Goal: Complete application form: Complete application form

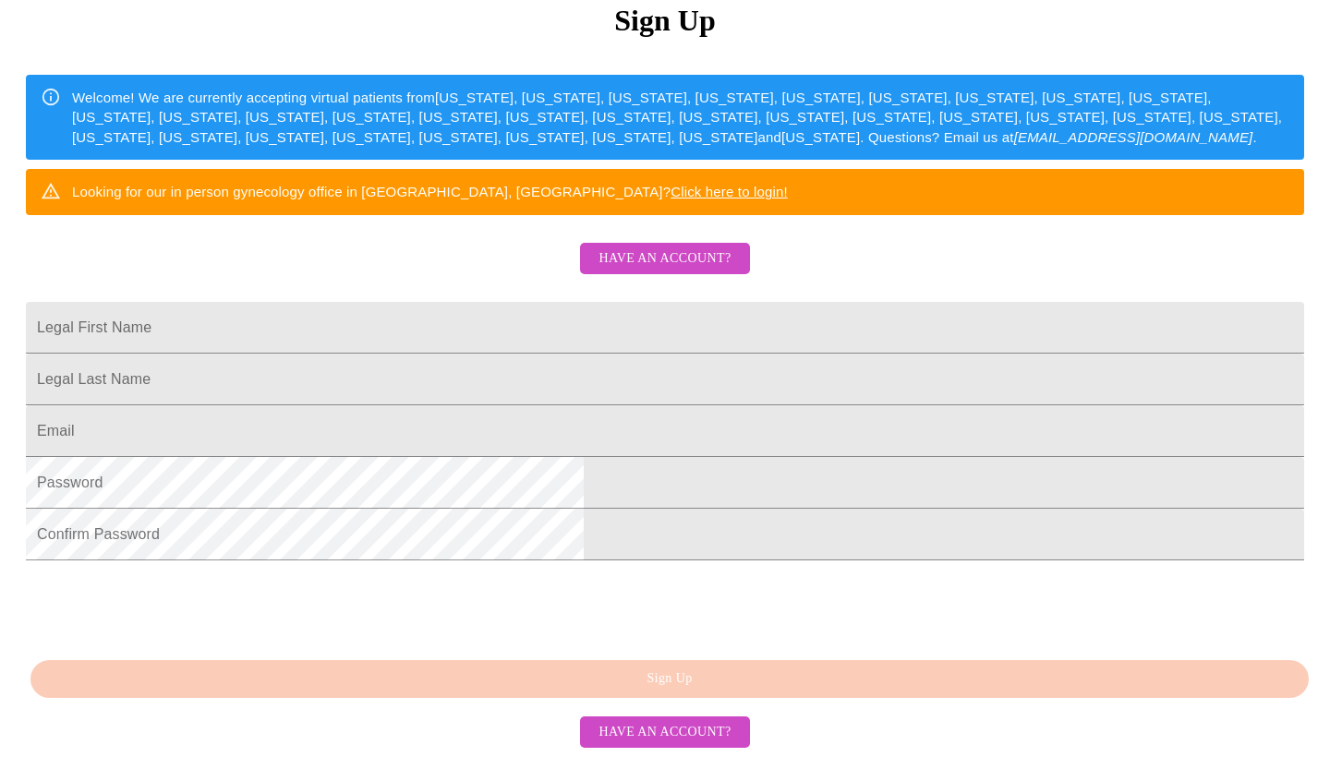
scroll to position [328, 0]
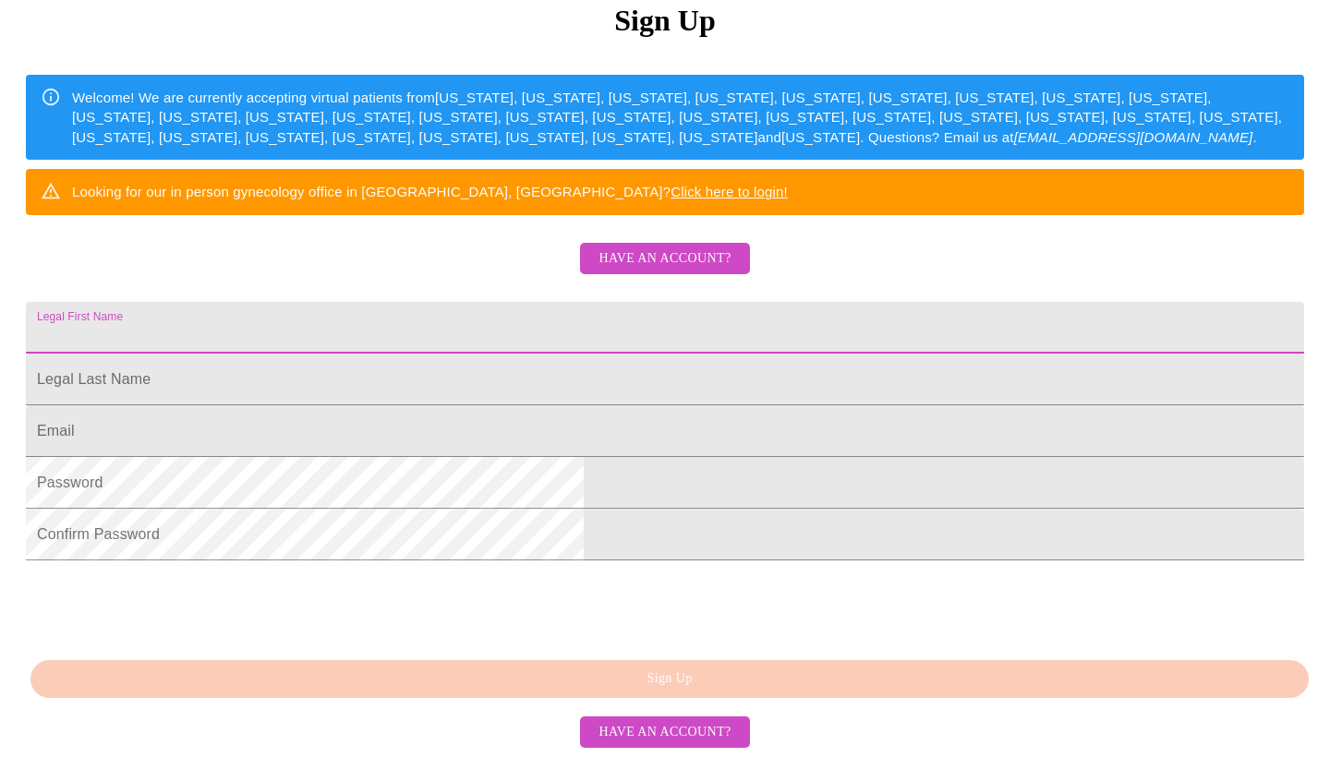
click at [512, 302] on input "Legal First Name" at bounding box center [665, 328] width 1278 height 52
type input "[PERSON_NAME]"
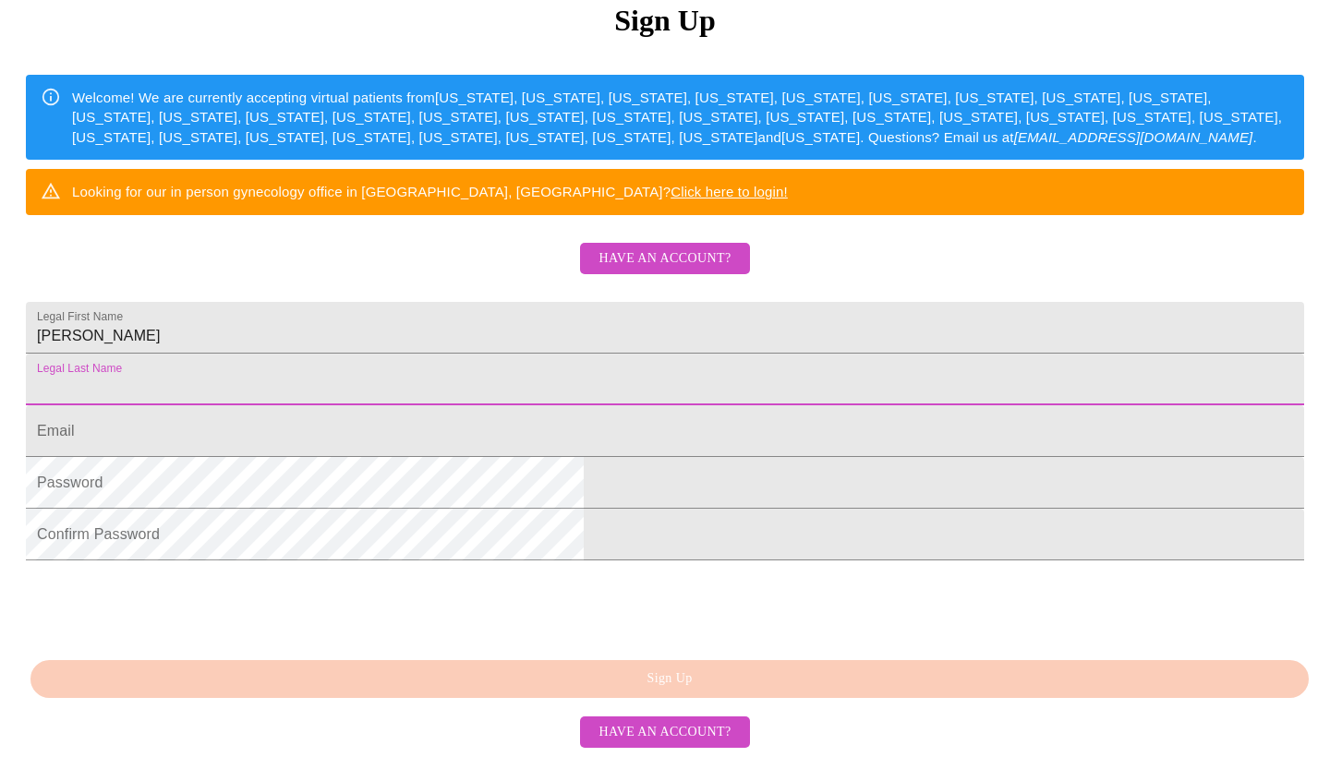
click at [517, 372] on input "Legal First Name" at bounding box center [665, 380] width 1278 height 52
click at [517, 372] on input "[PERSON_NAME]" at bounding box center [665, 380] width 1278 height 52
type input "[PERSON_NAME]"
click at [545, 443] on input "Legal First Name" at bounding box center [665, 431] width 1278 height 52
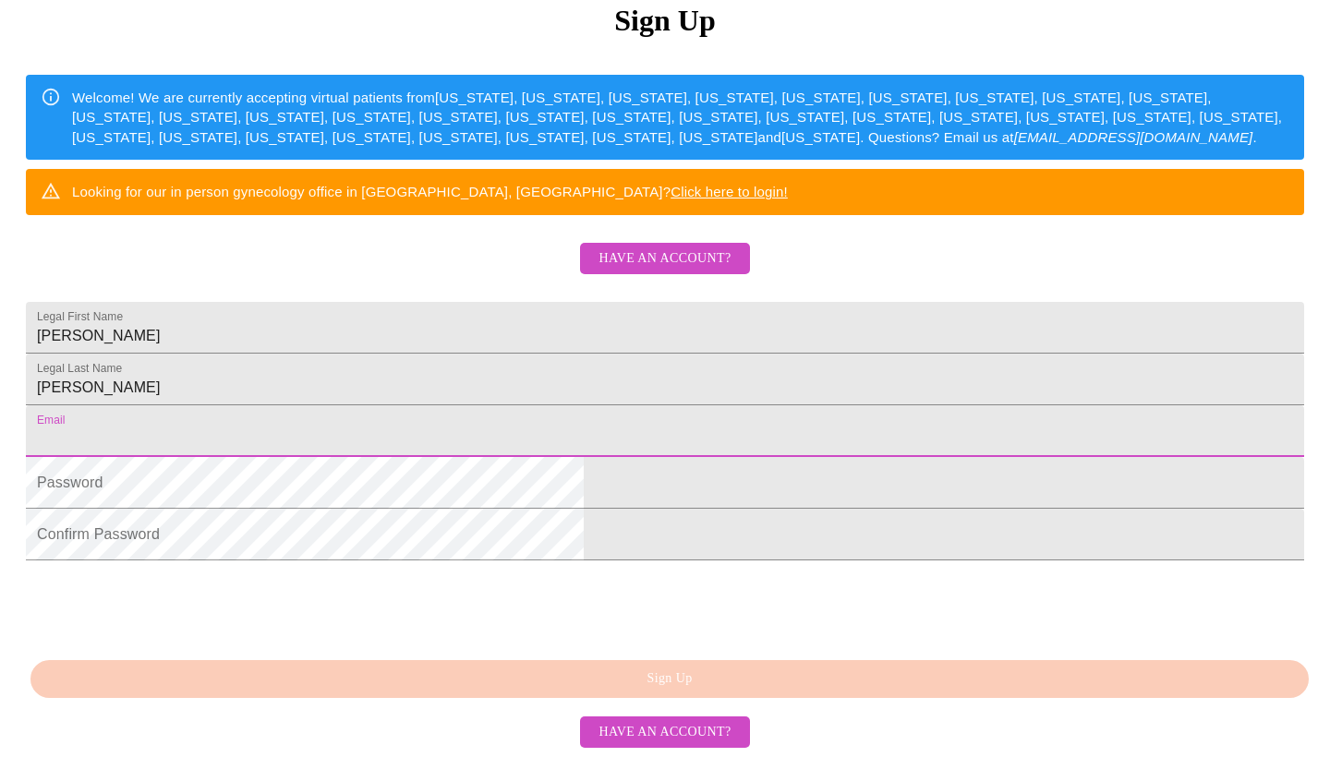
click at [545, 443] on input "Legal First Name" at bounding box center [665, 431] width 1278 height 52
type input "[EMAIL_ADDRESS][DOMAIN_NAME]"
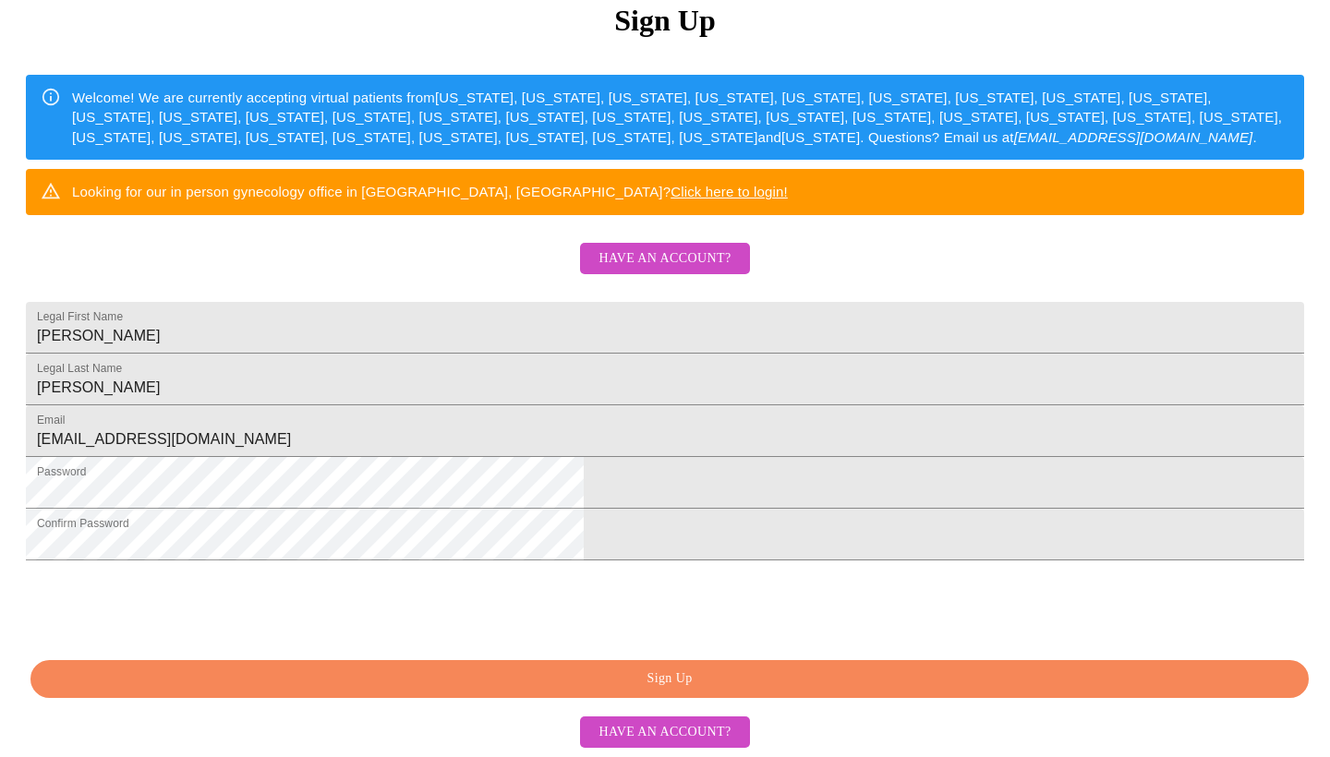
scroll to position [387, 0]
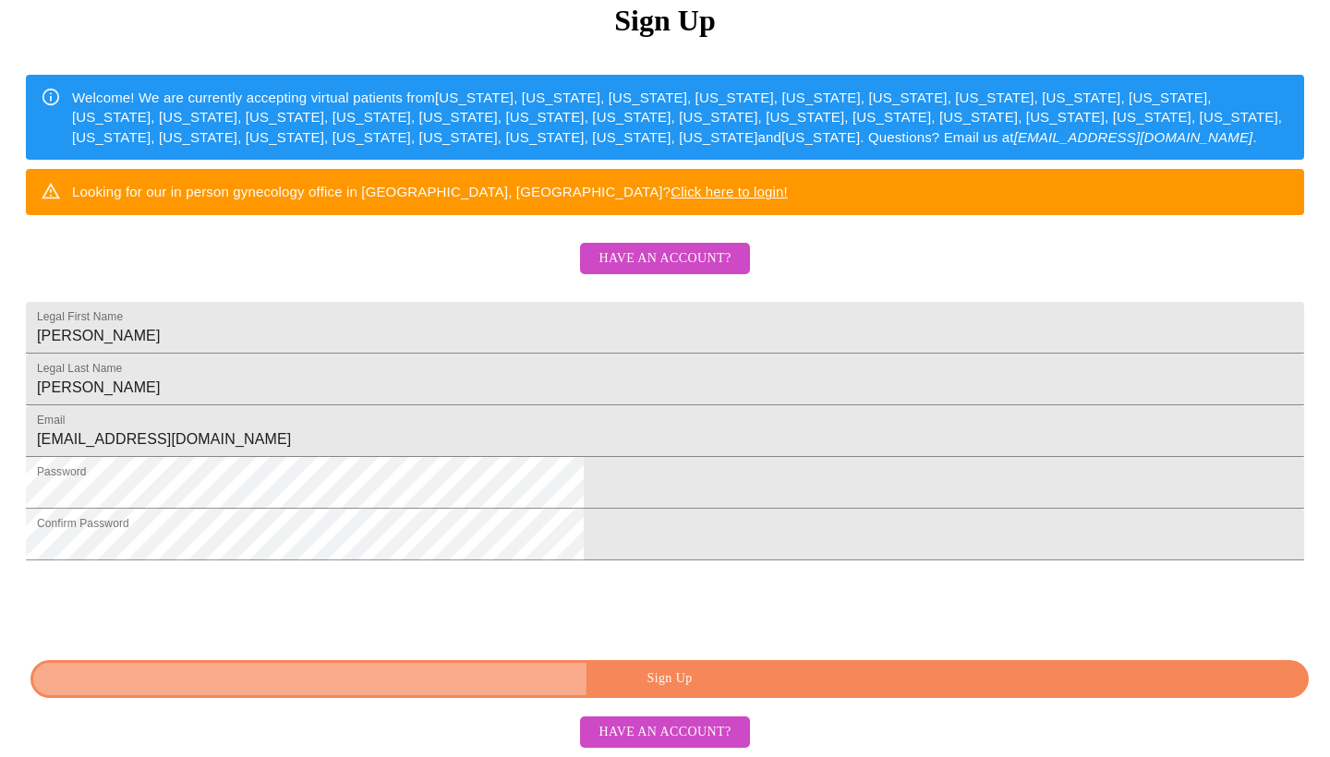
click at [410, 675] on button "Sign Up" at bounding box center [669, 679] width 1278 height 38
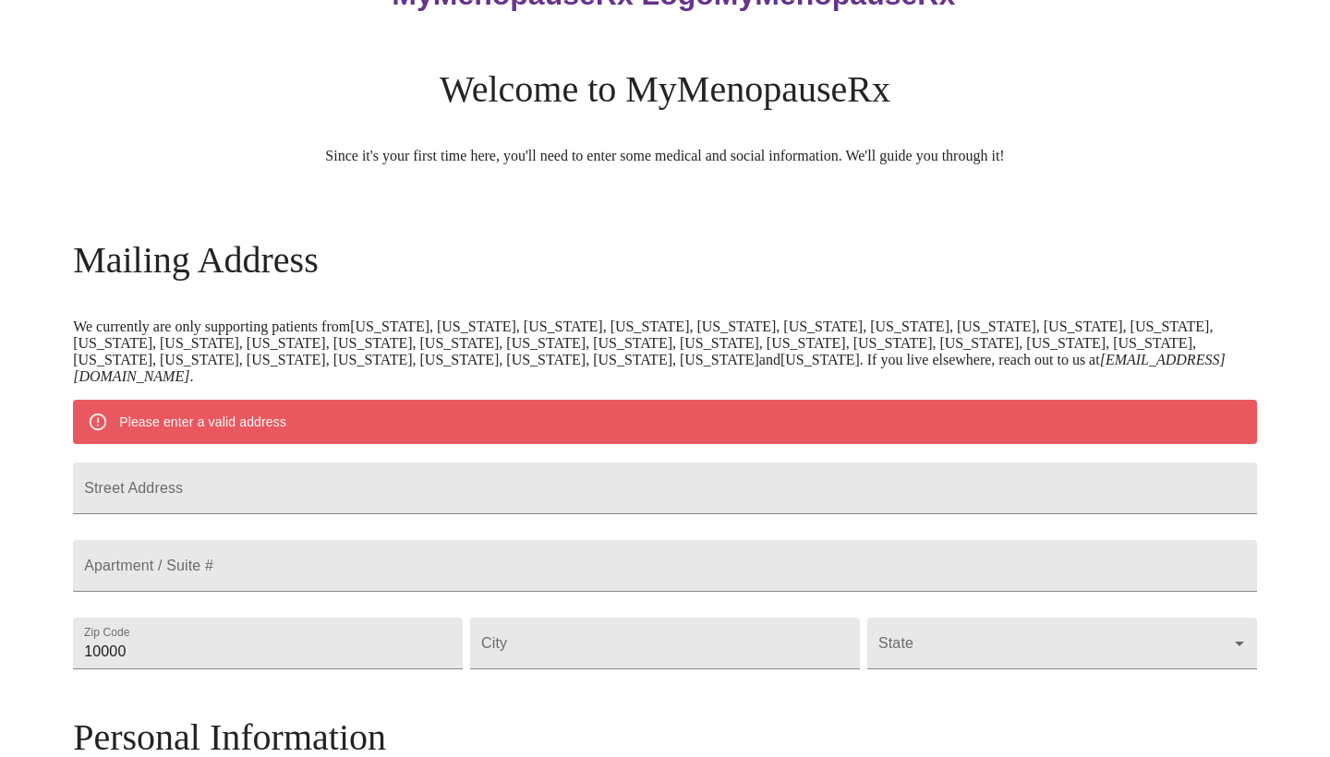
scroll to position [112, 0]
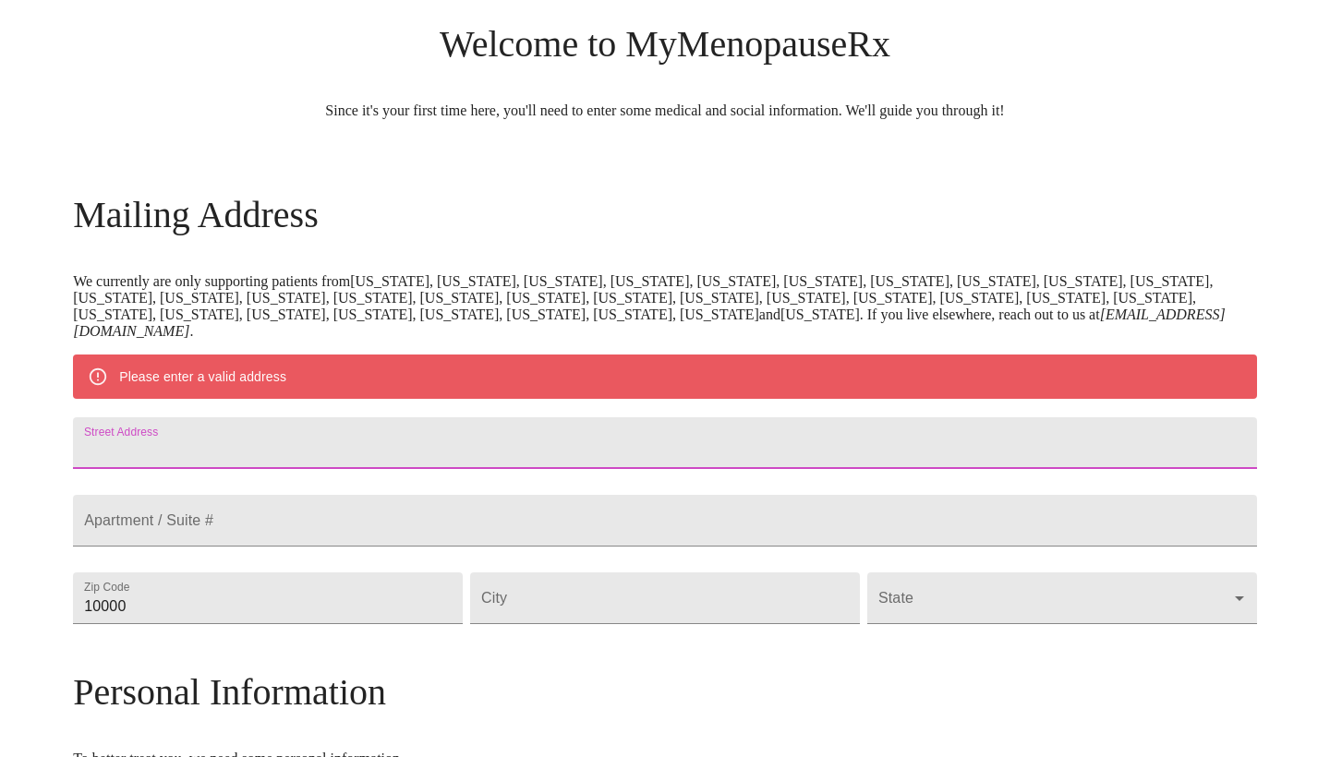
click at [383, 469] on input "Street Address" at bounding box center [665, 443] width 1184 height 52
type input "774 Sugar [PERSON_NAME] Dr"
click at [311, 535] on input "Street Address" at bounding box center [665, 521] width 1184 height 52
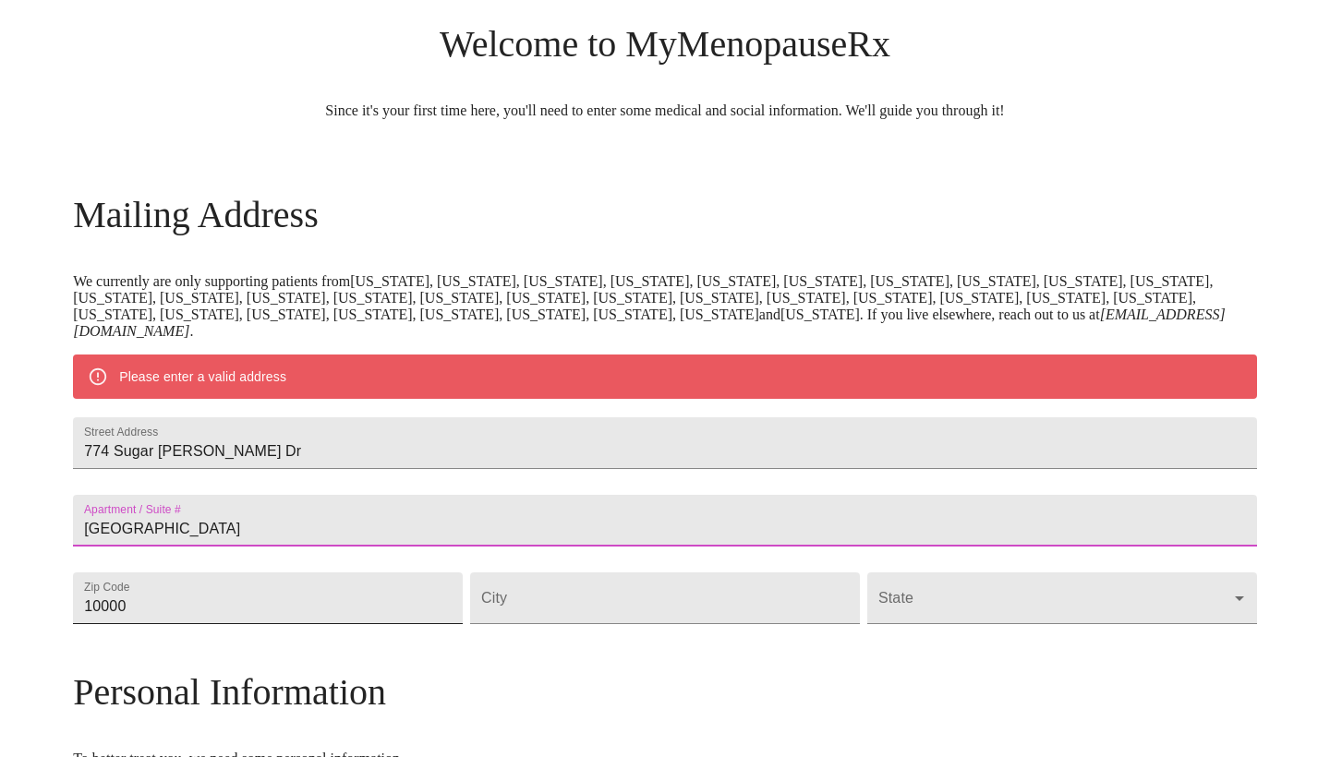
type input "[GEOGRAPHIC_DATA]"
click at [338, 624] on input "10000" at bounding box center [268, 599] width 390 height 52
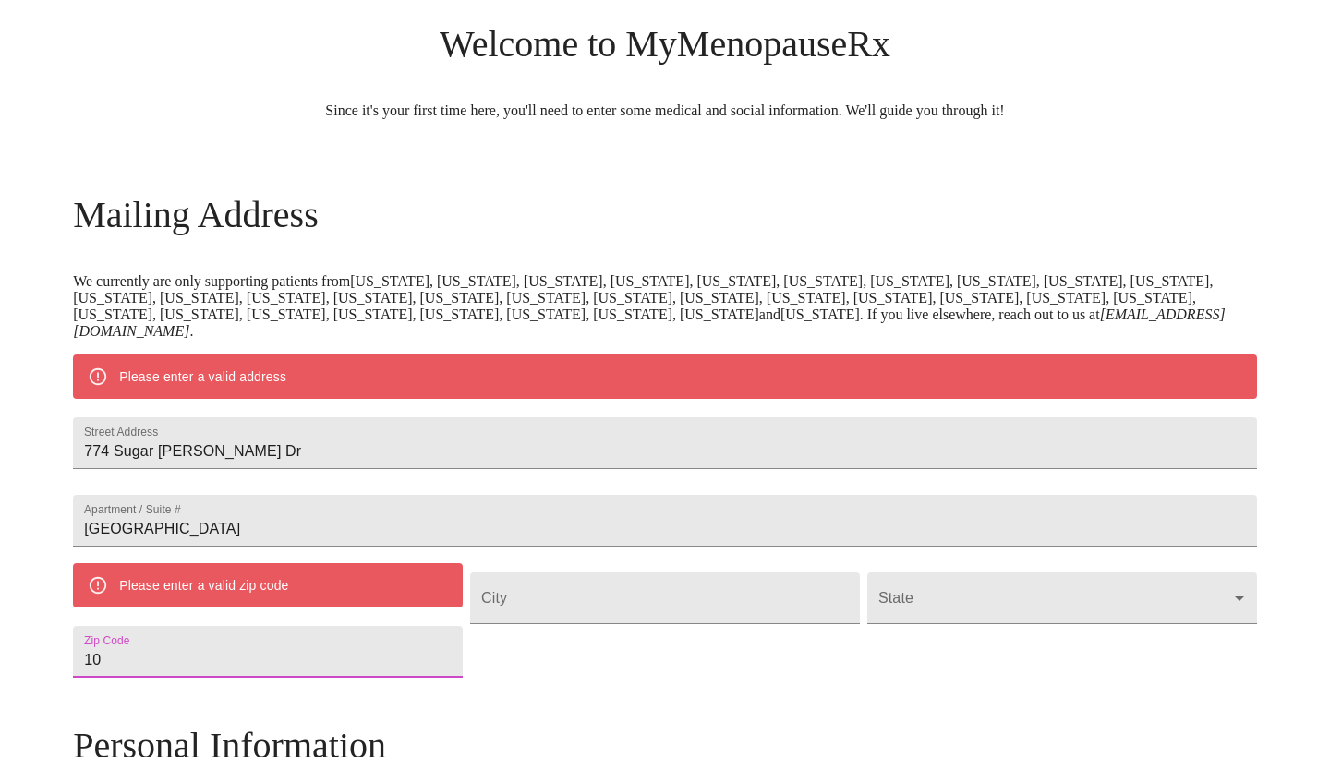
type input "1"
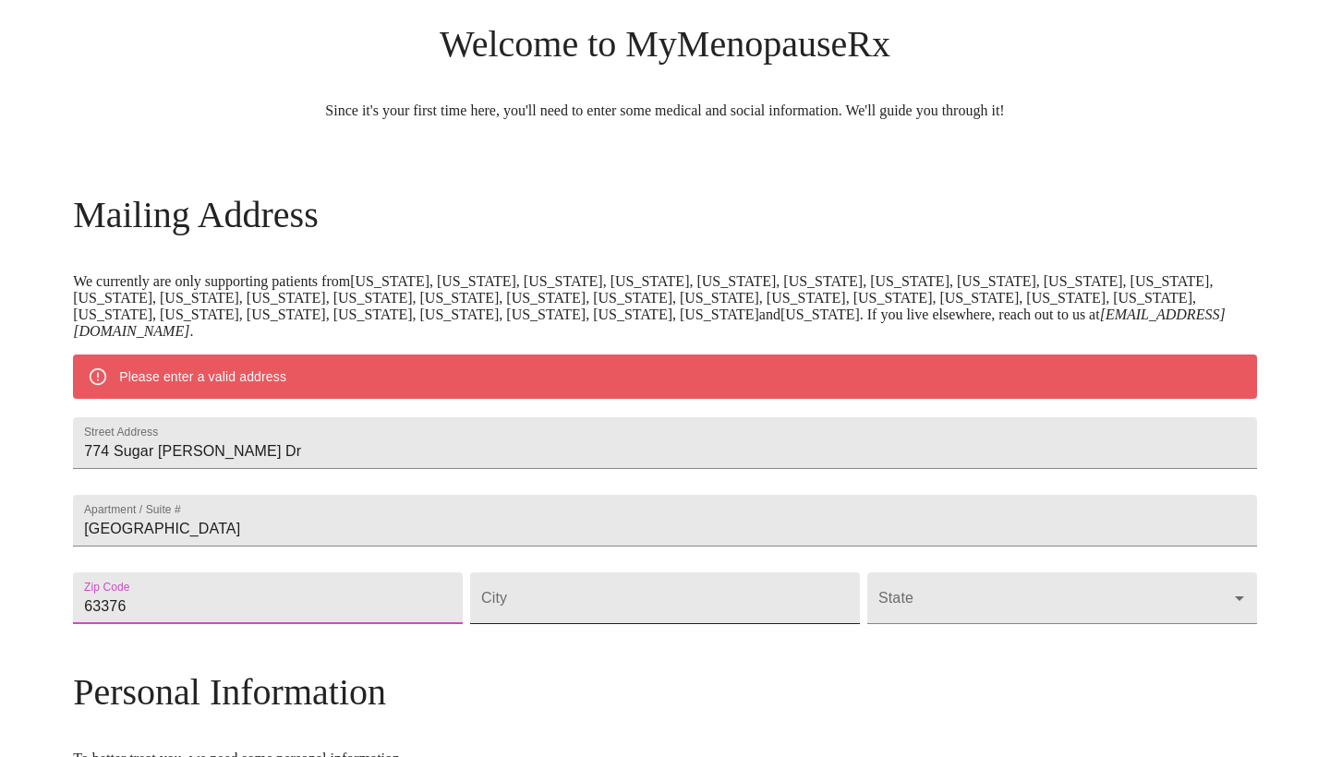
type input "63376"
click at [573, 624] on input "Street Address" at bounding box center [665, 599] width 390 height 52
type input "a"
type input "st"
click at [375, 556] on form "Apartment / [GEOGRAPHIC_DATA]" at bounding box center [665, 521] width 1184 height 70
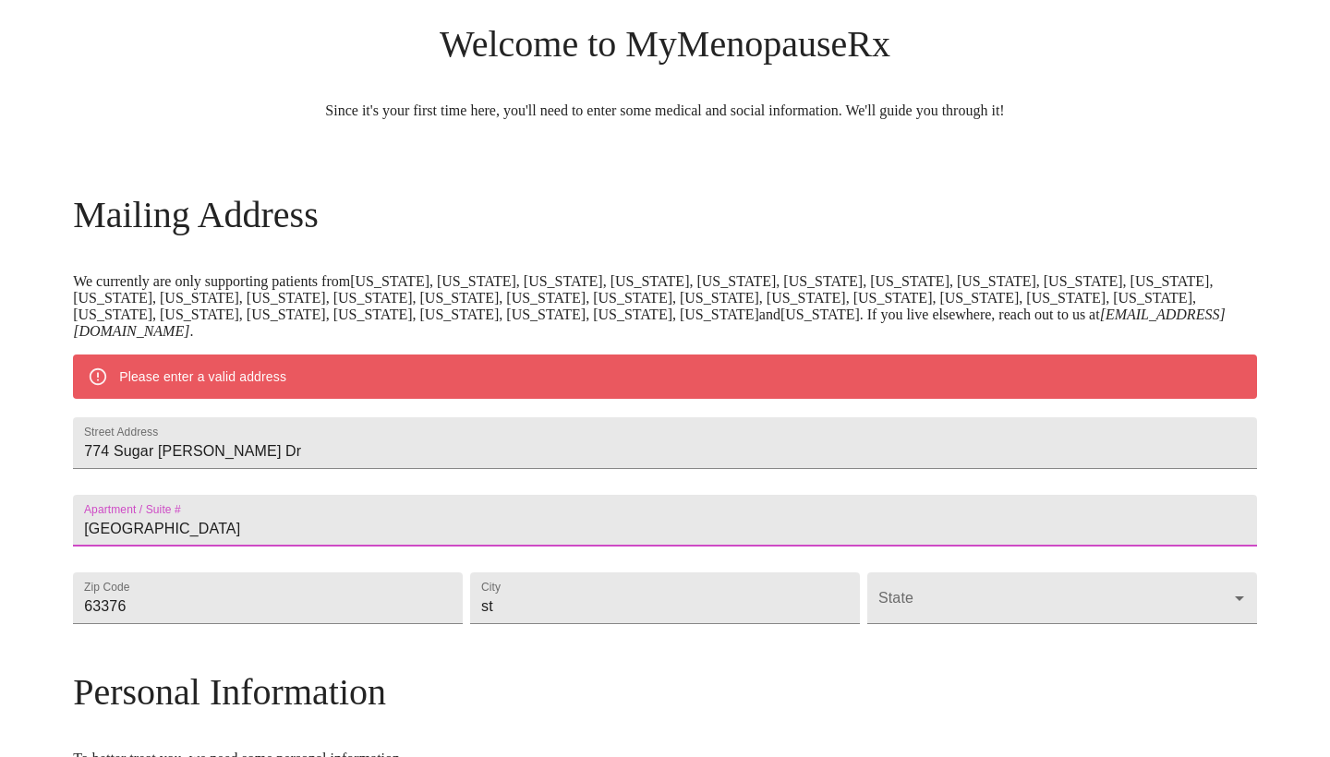
click at [333, 547] on input "[GEOGRAPHIC_DATA]" at bounding box center [665, 521] width 1184 height 52
type input "S"
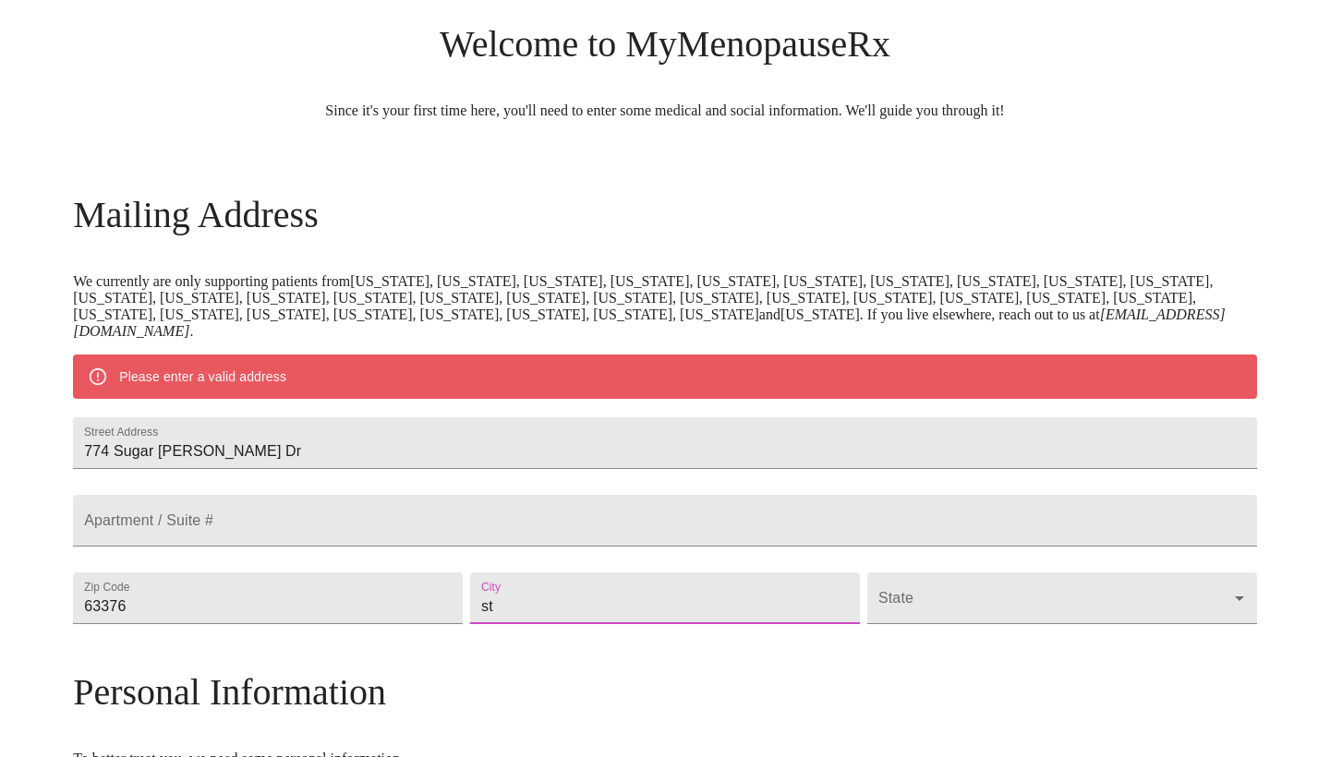
click at [550, 624] on input "st" at bounding box center [665, 599] width 390 height 52
type input "st [PERSON_NAME]"
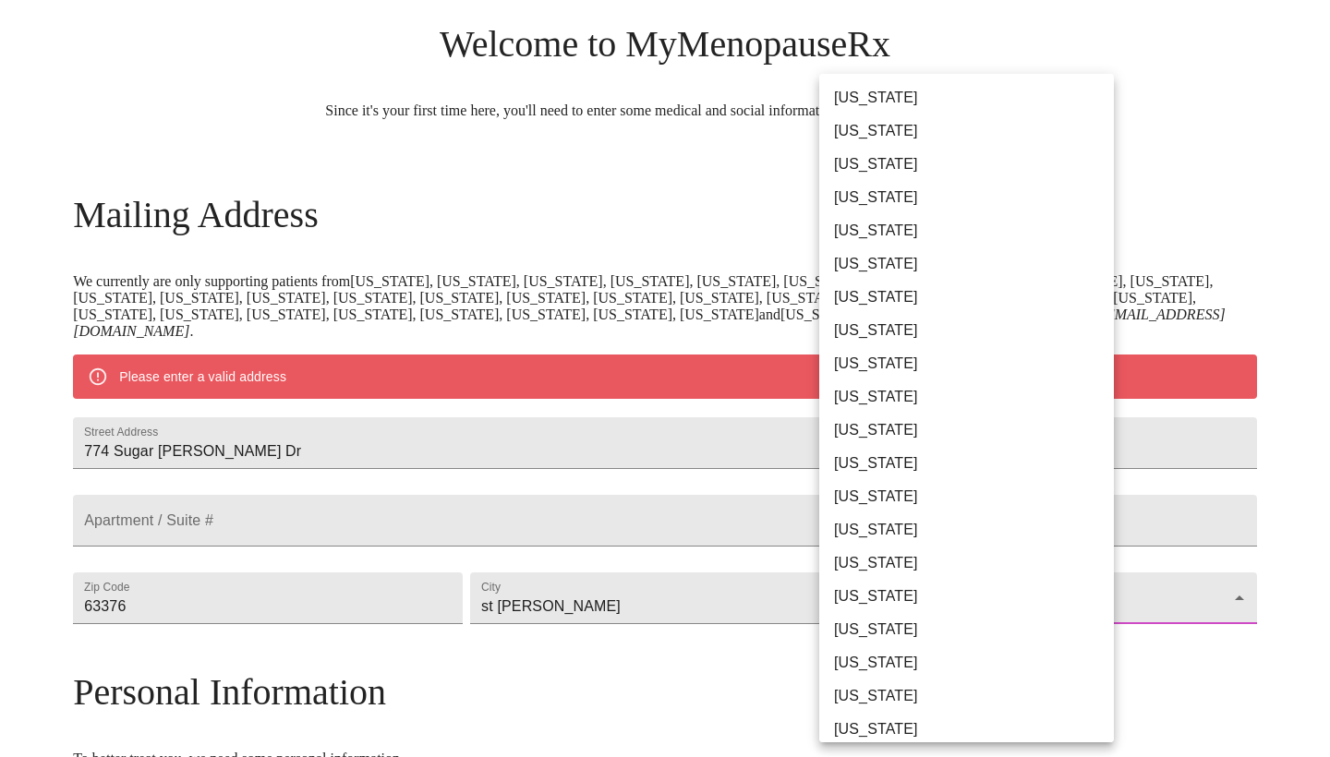
click at [910, 639] on body "MyMenopauseRx Welcome to MyMenopauseRx Since it's your first time here, you'll …" at bounding box center [664, 624] width 1315 height 1456
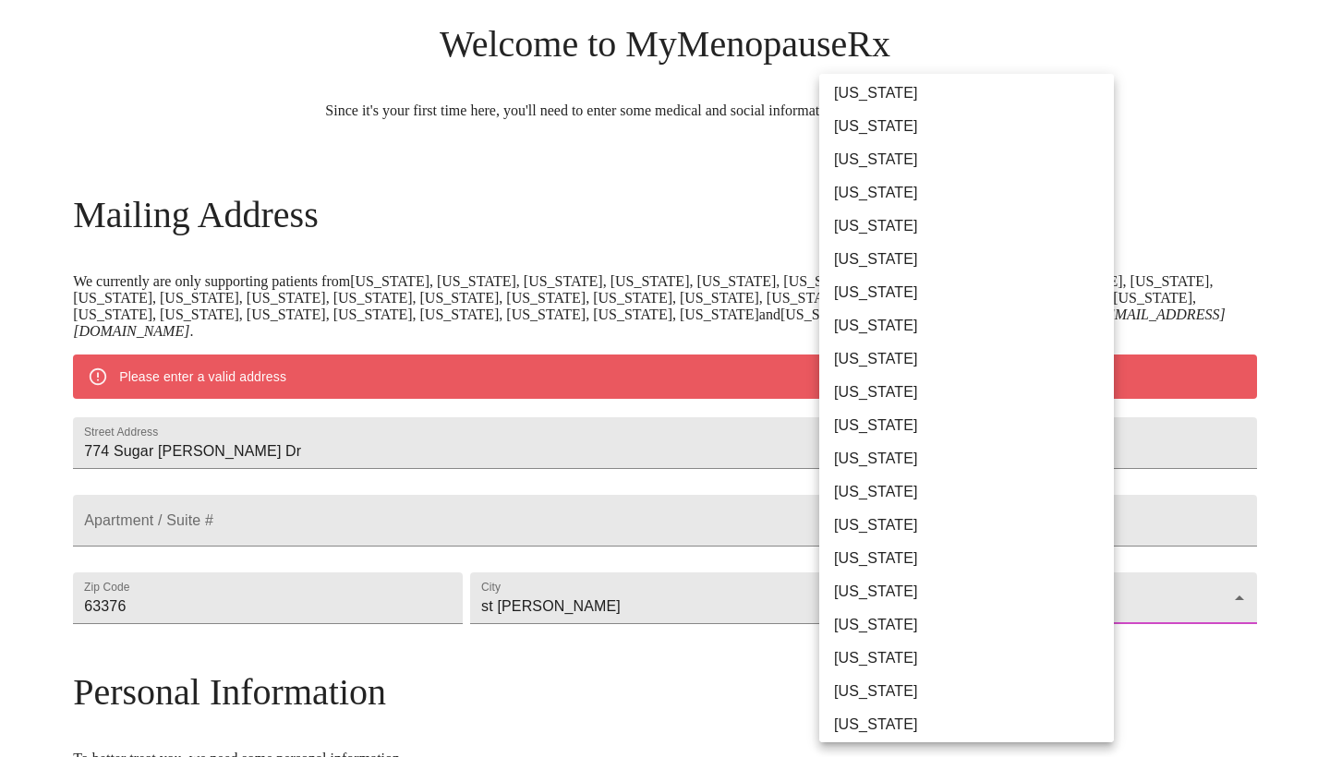
scroll to position [272, 0]
click at [885, 621] on li "[US_STATE]" at bounding box center [966, 624] width 295 height 33
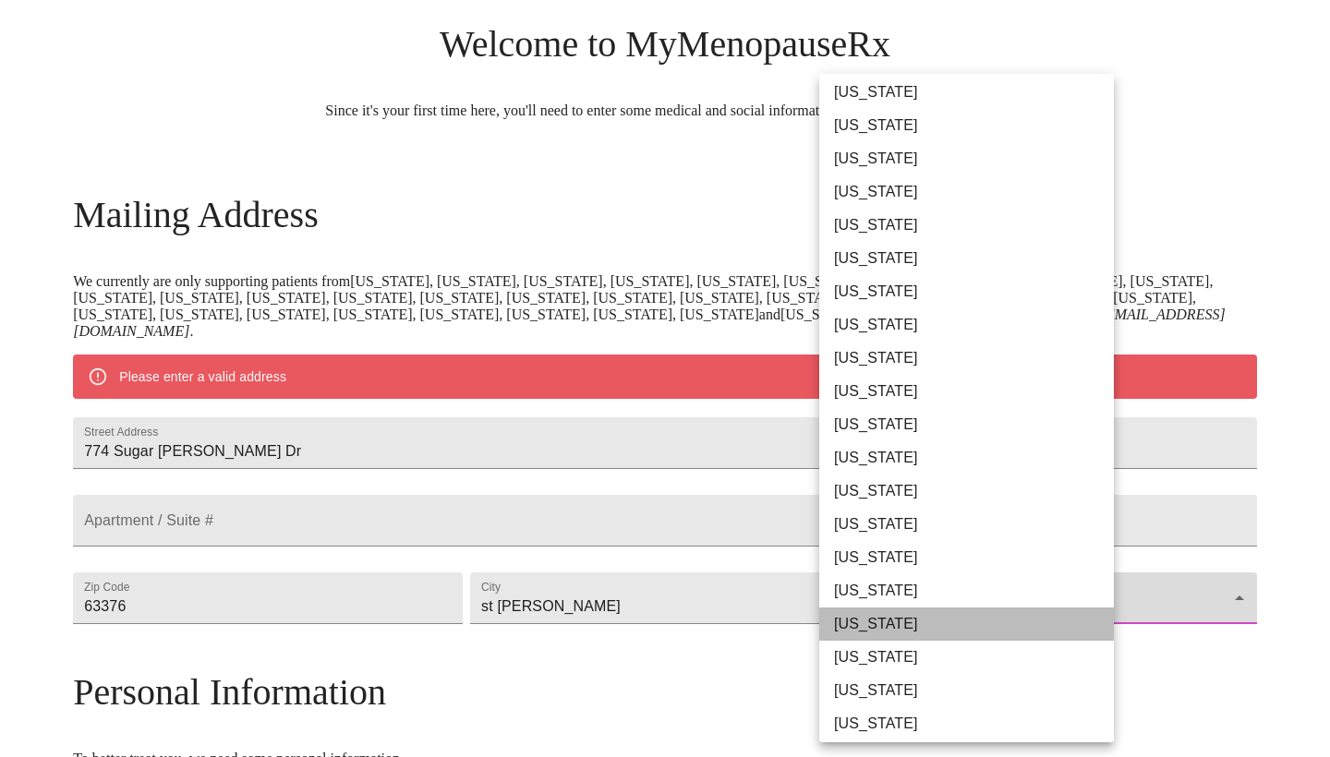
type input "[US_STATE]"
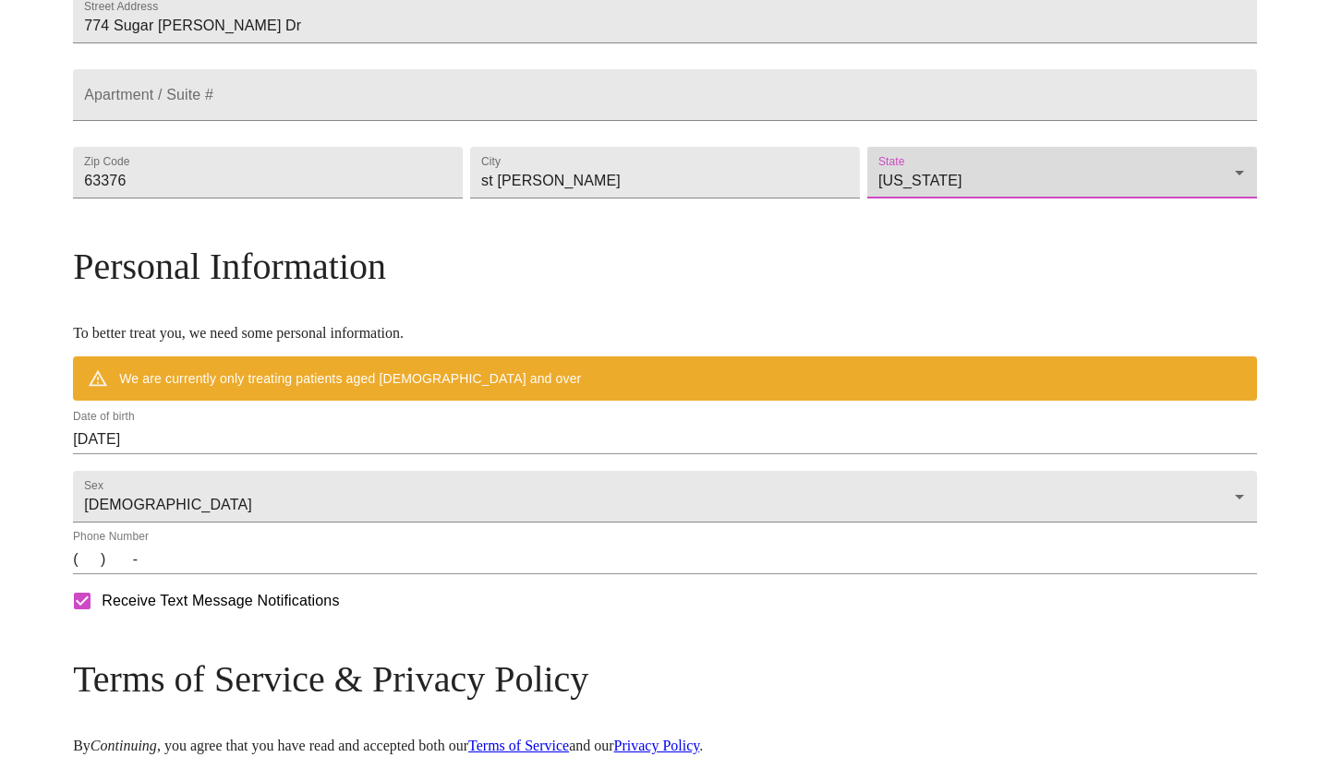
scroll to position [486, 0]
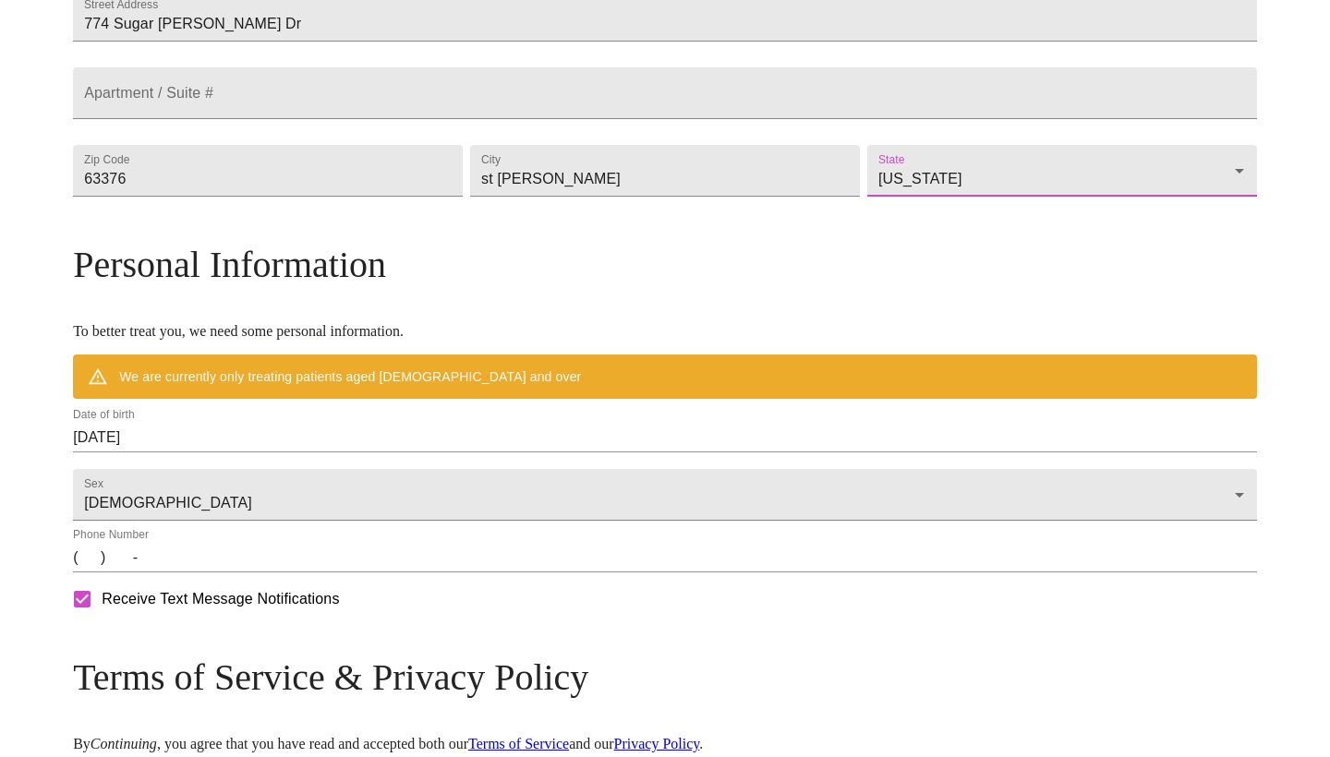
click at [313, 453] on input "[DATE]" at bounding box center [665, 438] width 1184 height 30
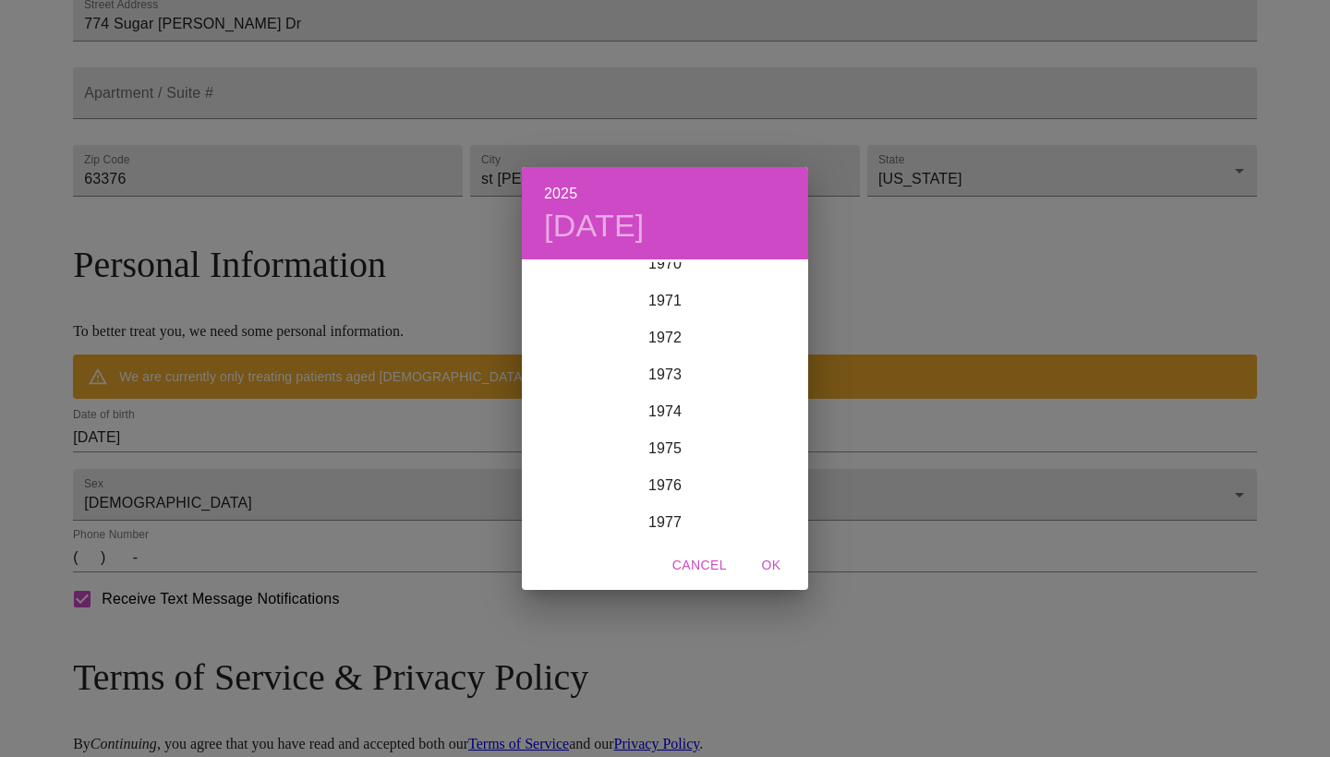
scroll to position [2652, 0]
click at [661, 473] on div "1976" at bounding box center [665, 473] width 286 height 37
click at [761, 369] on div "Jun" at bounding box center [760, 366] width 95 height 69
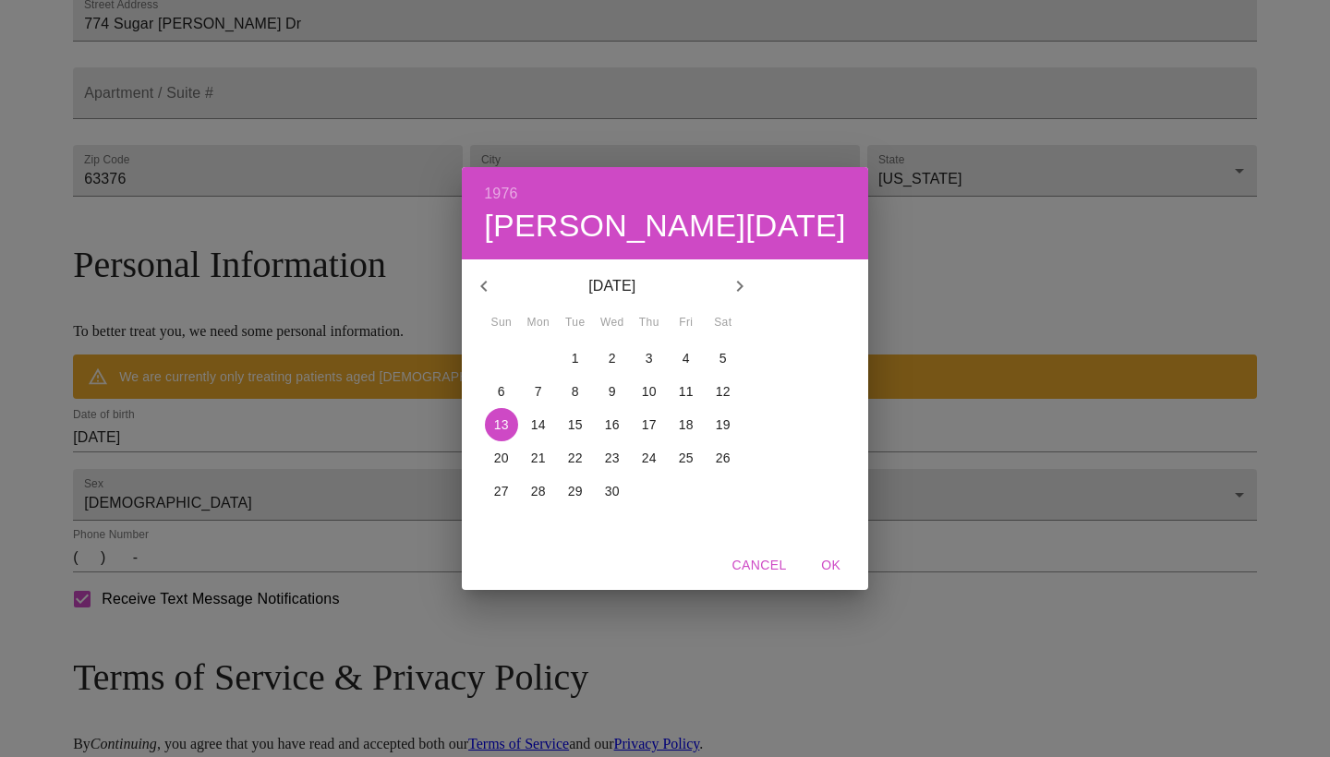
click at [509, 453] on p "20" at bounding box center [501, 458] width 15 height 18
click at [809, 562] on span "OK" at bounding box center [831, 565] width 44 height 23
type input "[DATE]"
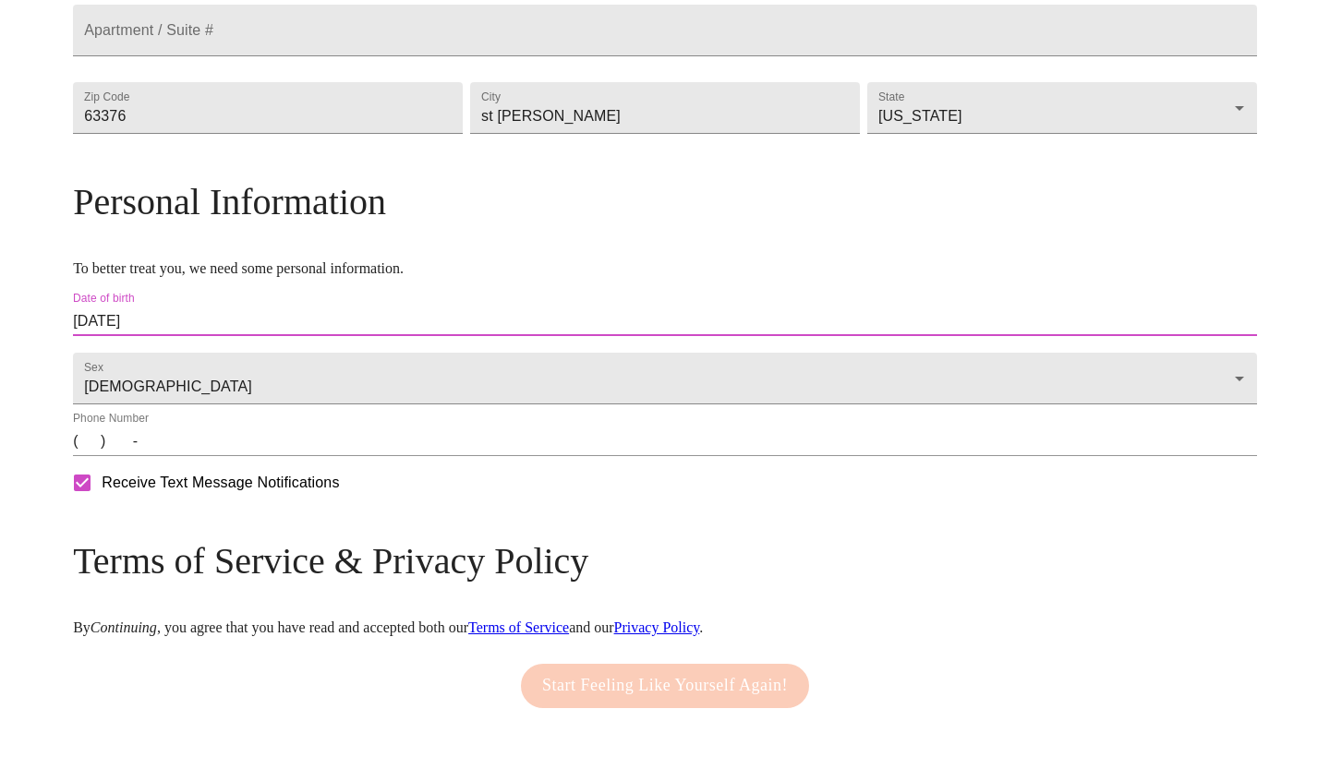
scroll to position [552, 0]
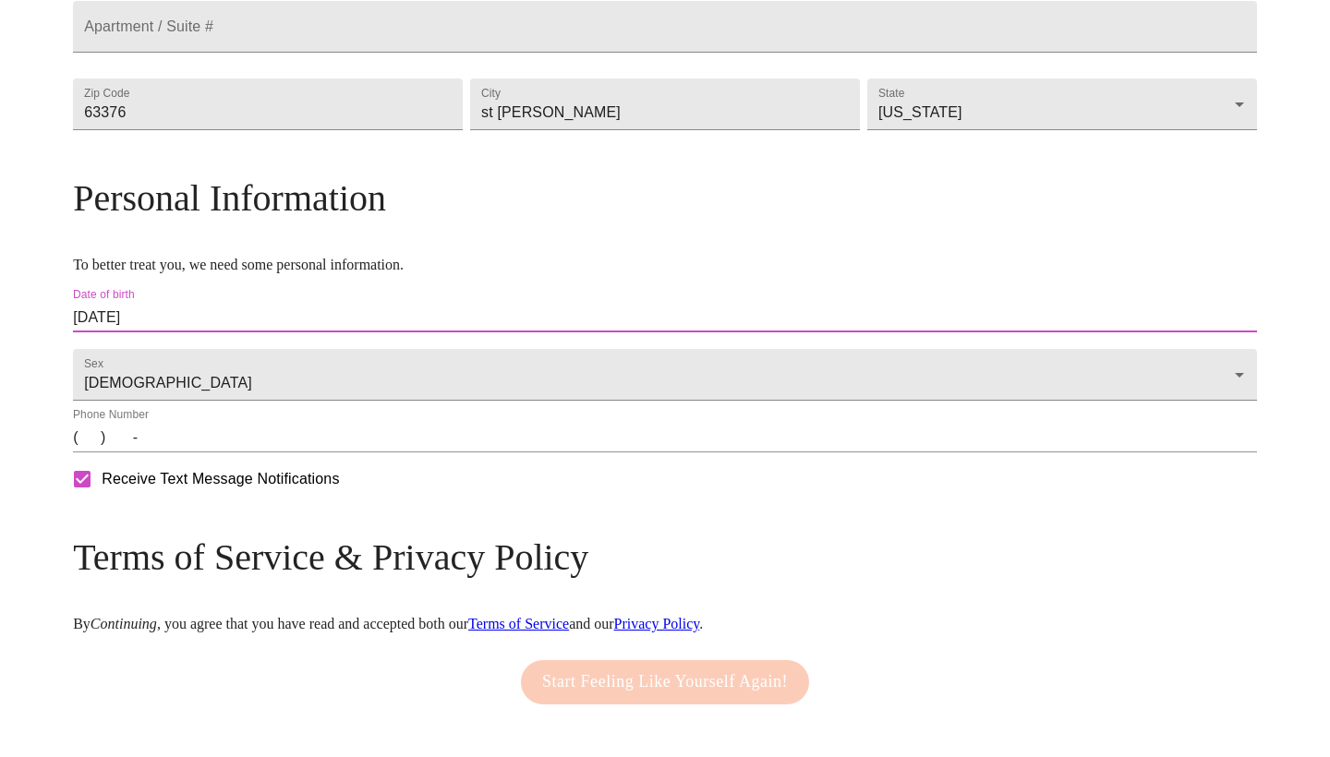
click at [494, 453] on input "(   )    -" at bounding box center [665, 438] width 1184 height 30
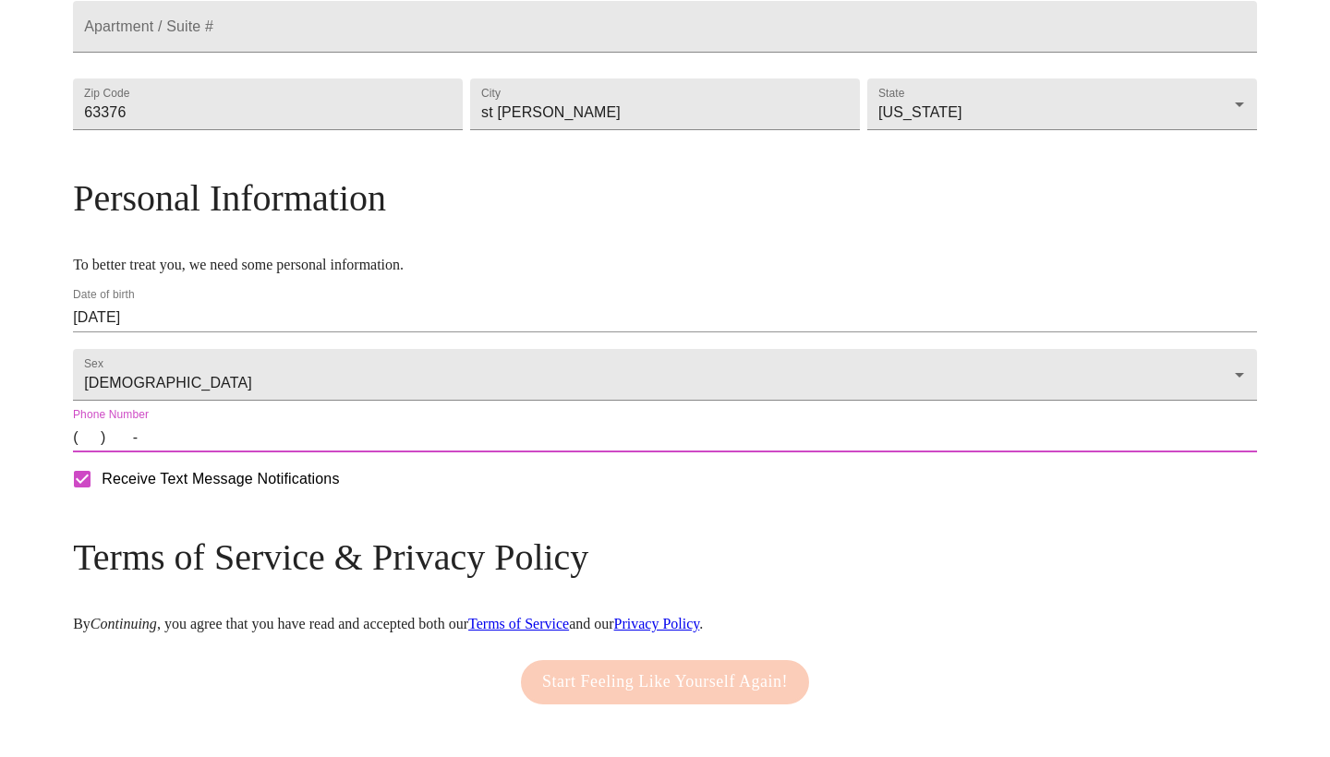
click at [494, 453] on input "(   )    -" at bounding box center [665, 438] width 1184 height 30
click at [242, 453] on input "(   )    -" at bounding box center [665, 438] width 1184 height 30
click at [234, 453] on input "(   )    -" at bounding box center [665, 438] width 1184 height 30
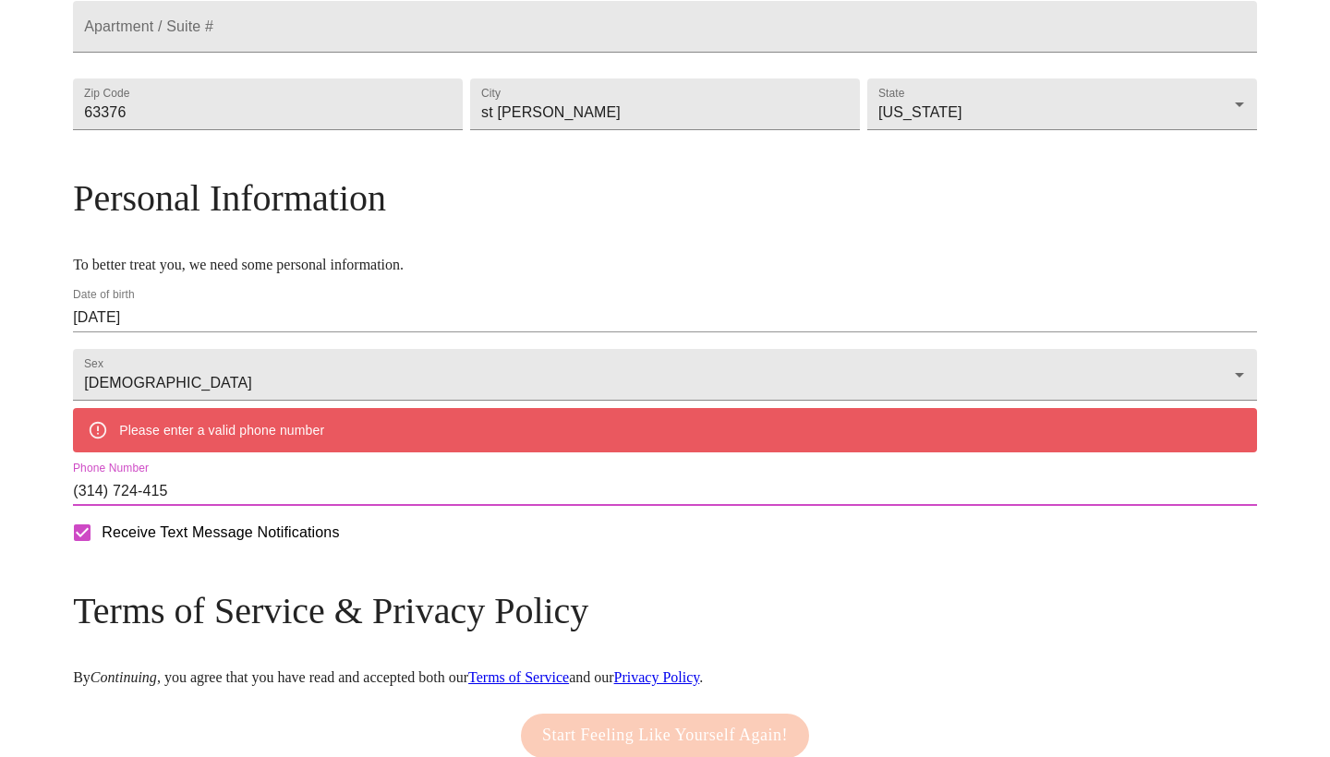
type input "[PHONE_NUMBER]"
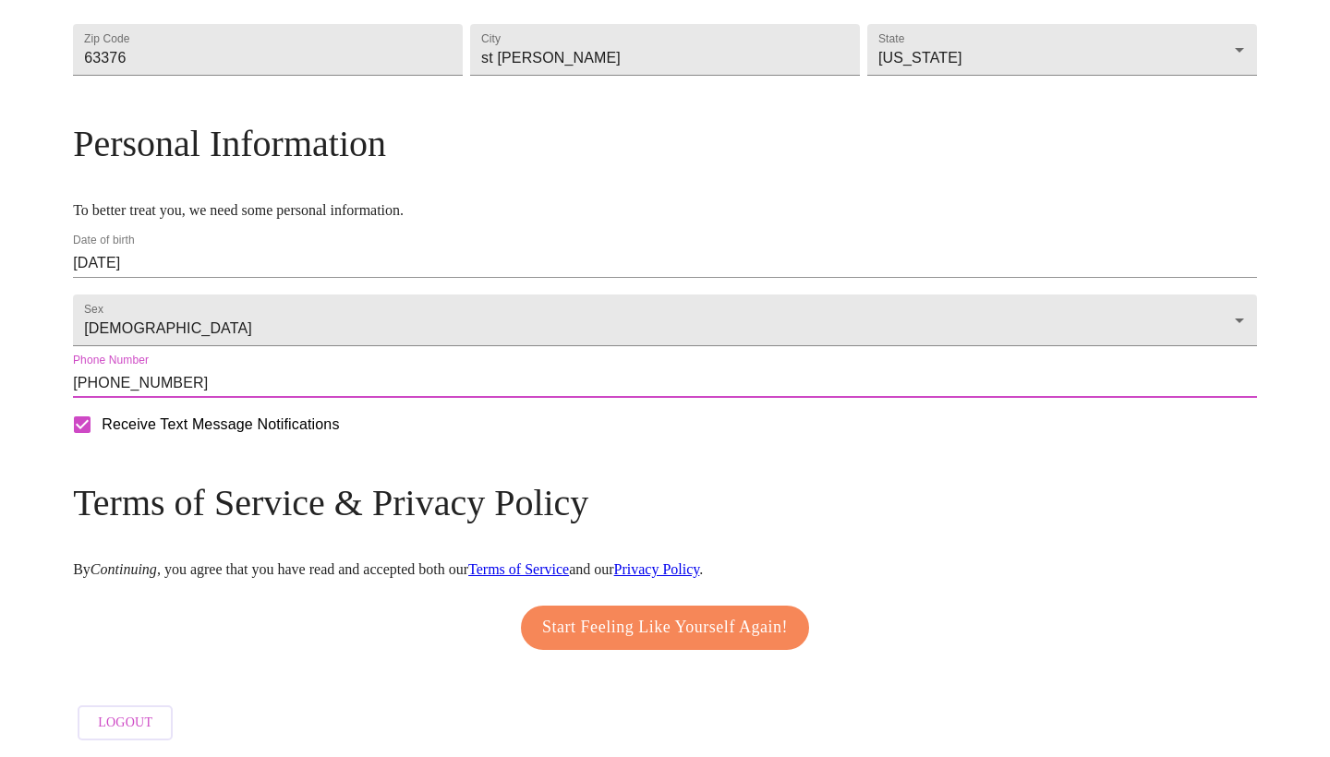
scroll to position [664, 0]
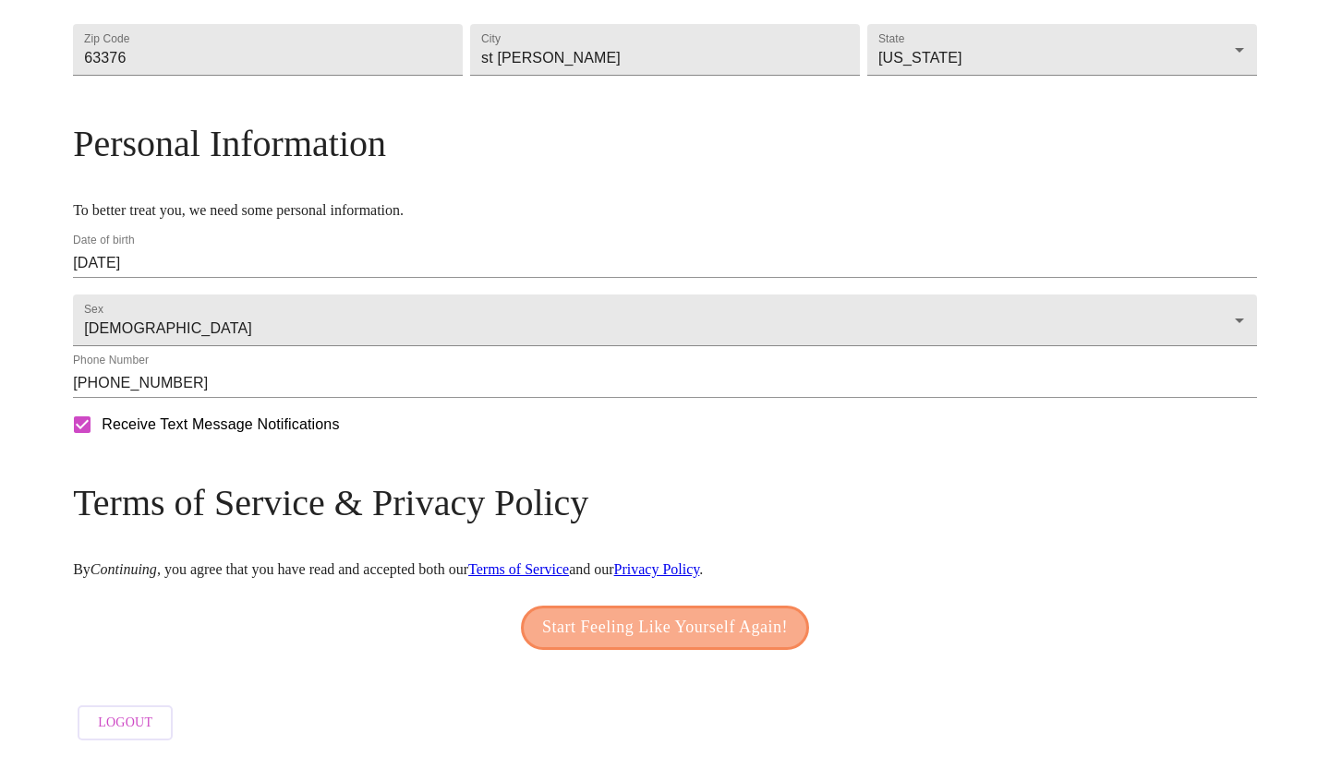
click at [598, 617] on span "Start Feeling Like Yourself Again!" at bounding box center [665, 628] width 246 height 30
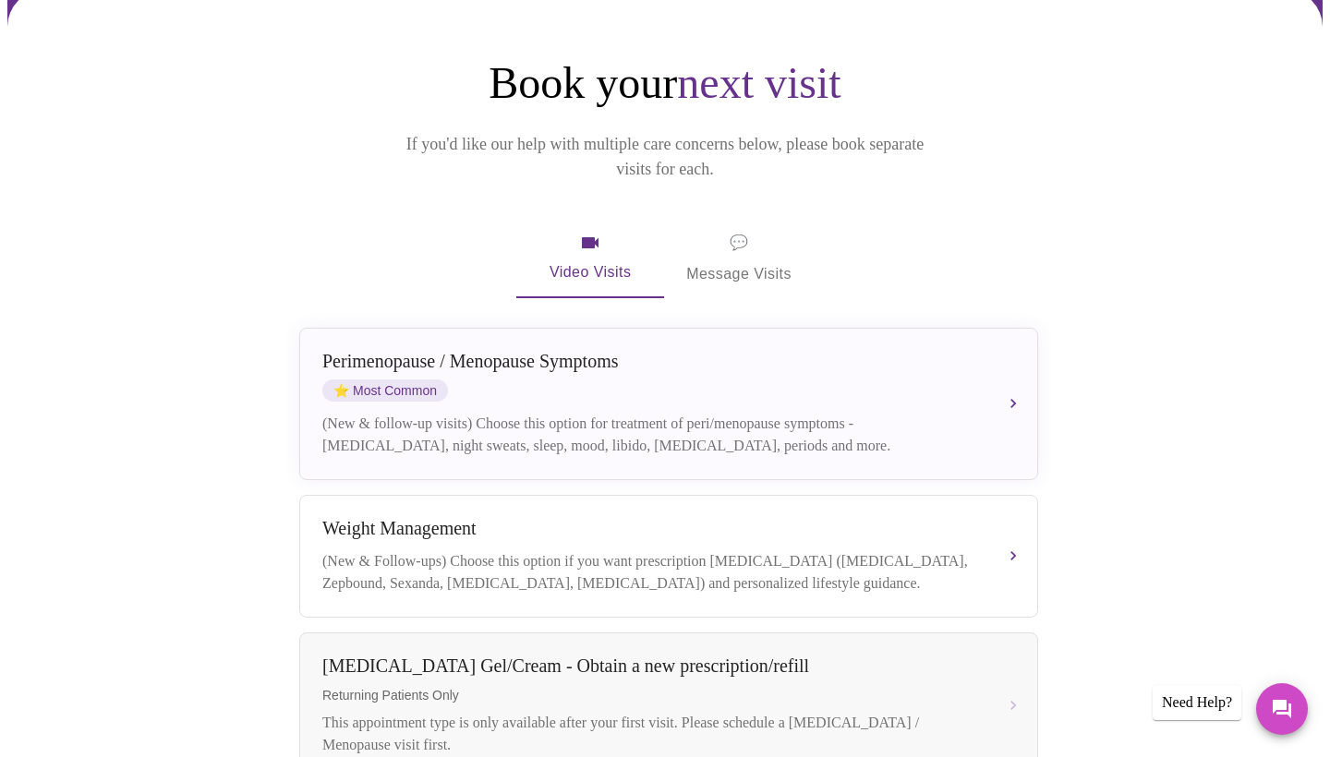
scroll to position [162, 0]
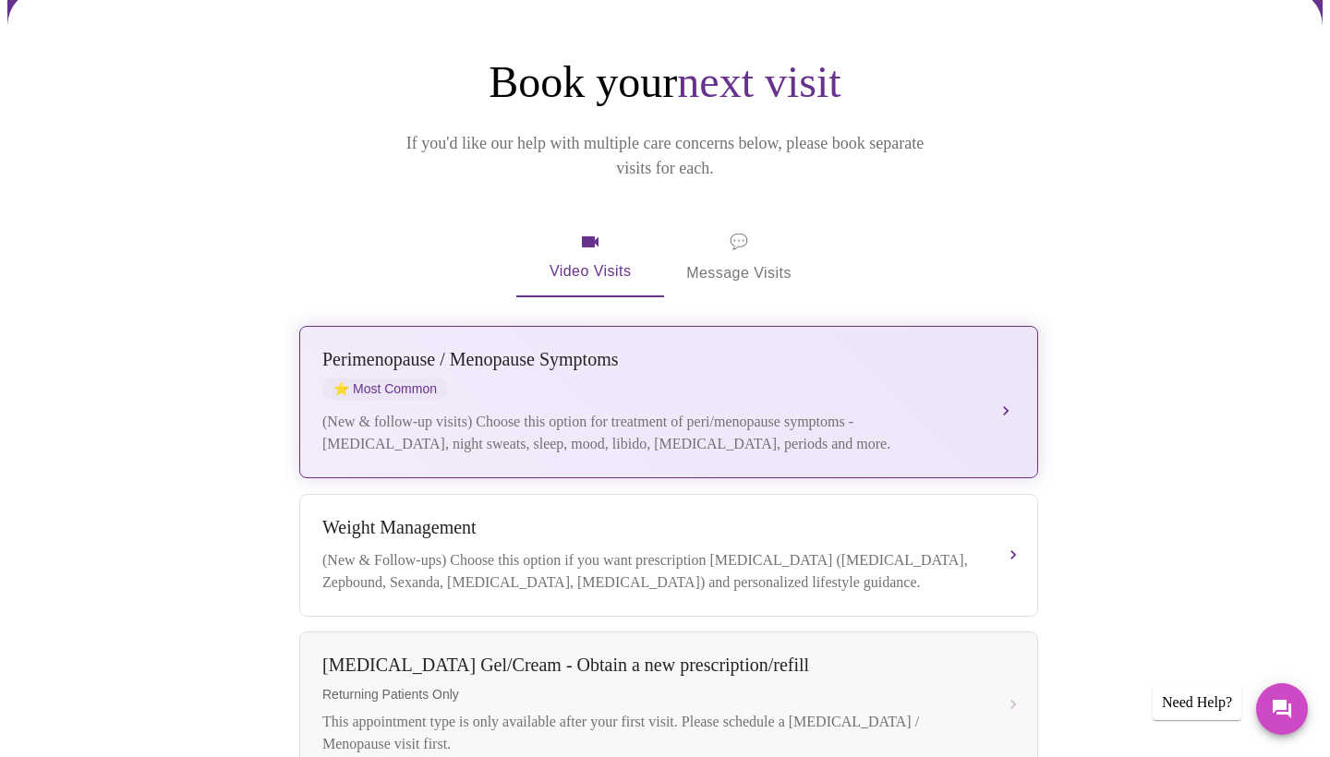
click at [717, 354] on div "[MEDICAL_DATA] / Menopause Symptoms ⭐ Most Common" at bounding box center [650, 374] width 656 height 51
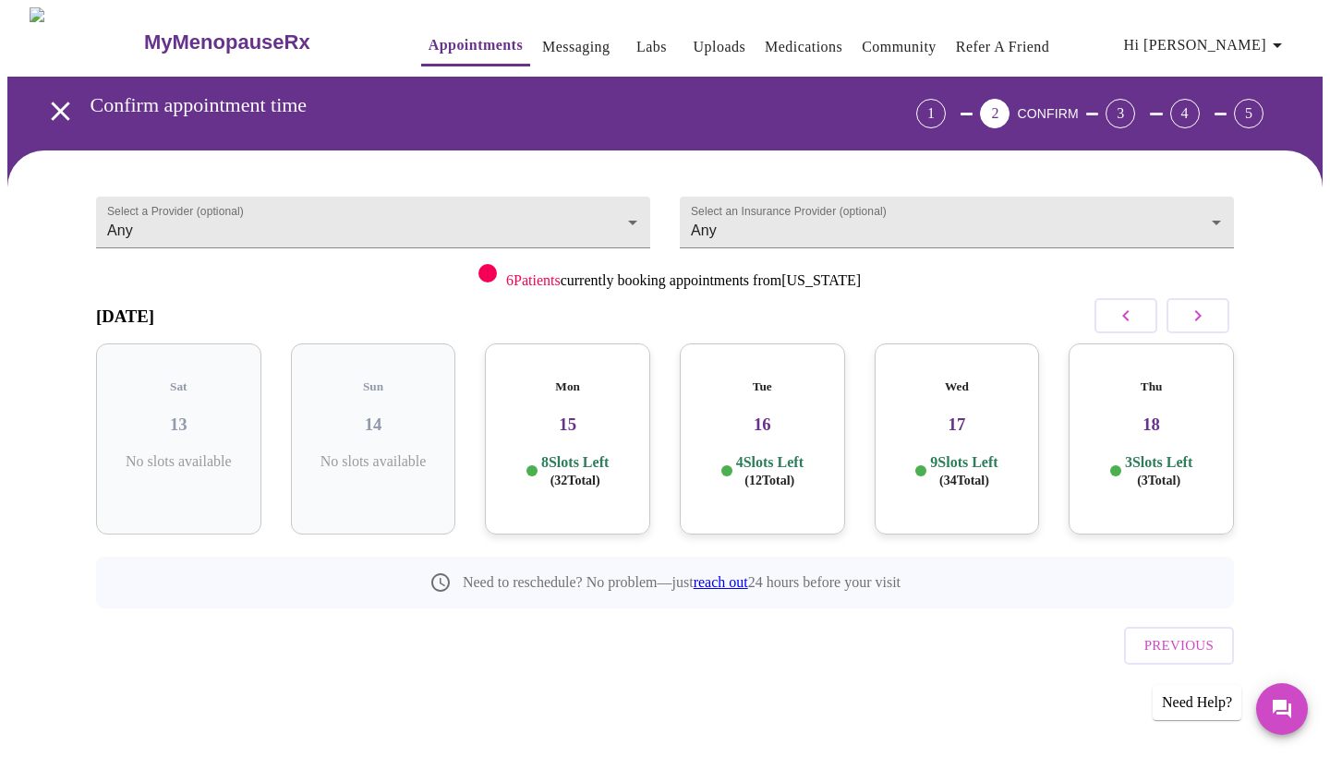
click at [746, 415] on h3 "16" at bounding box center [763, 425] width 136 height 20
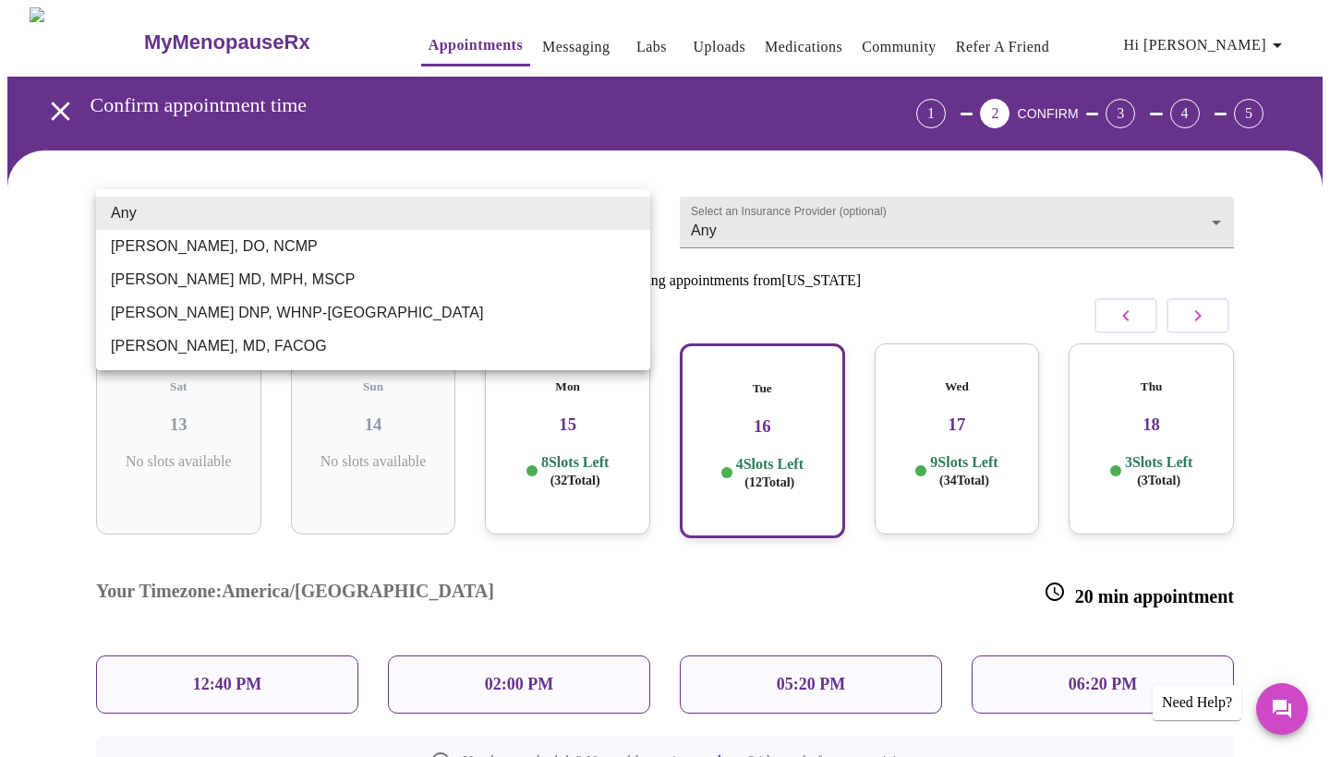
click at [635, 209] on body "MyMenopauseRx Appointments Messaging Labs Uploads Medications Community Refer a…" at bounding box center [664, 471] width 1315 height 929
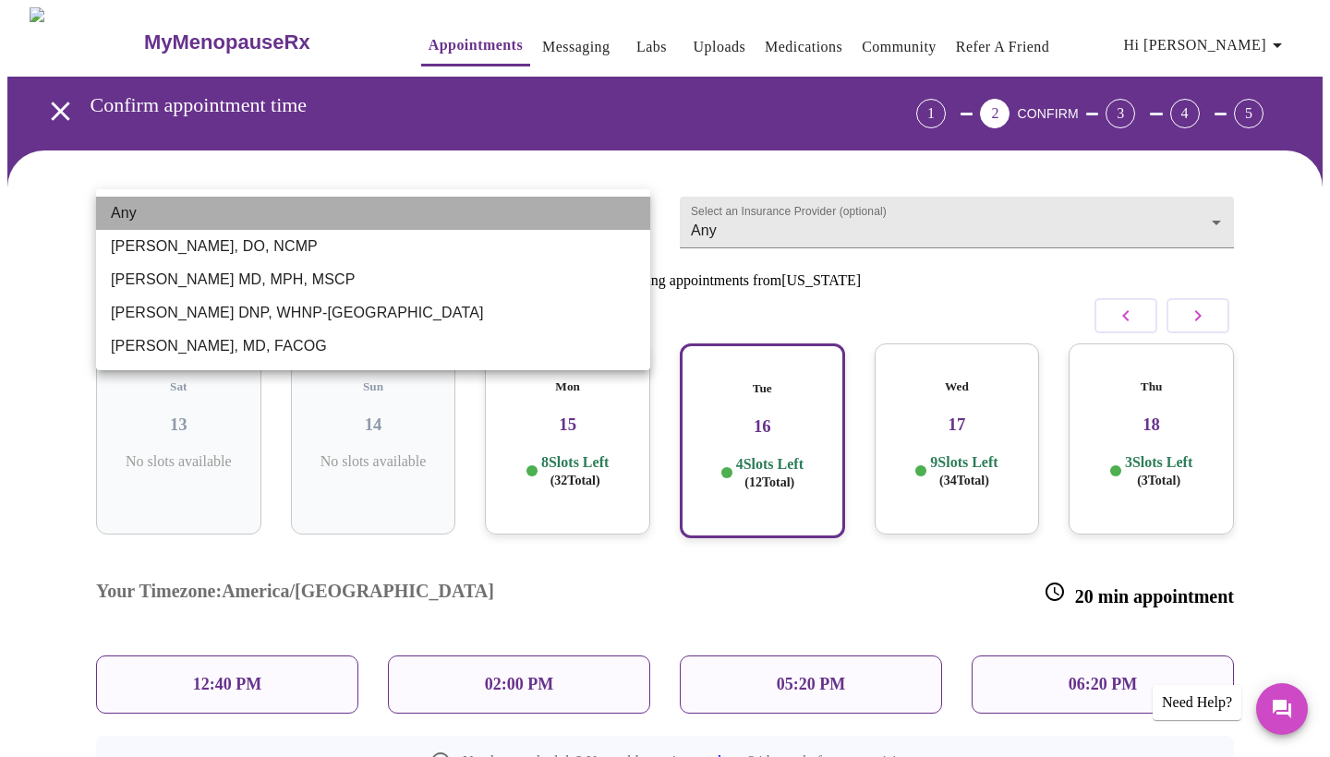
click at [635, 209] on li "Any" at bounding box center [373, 213] width 554 height 33
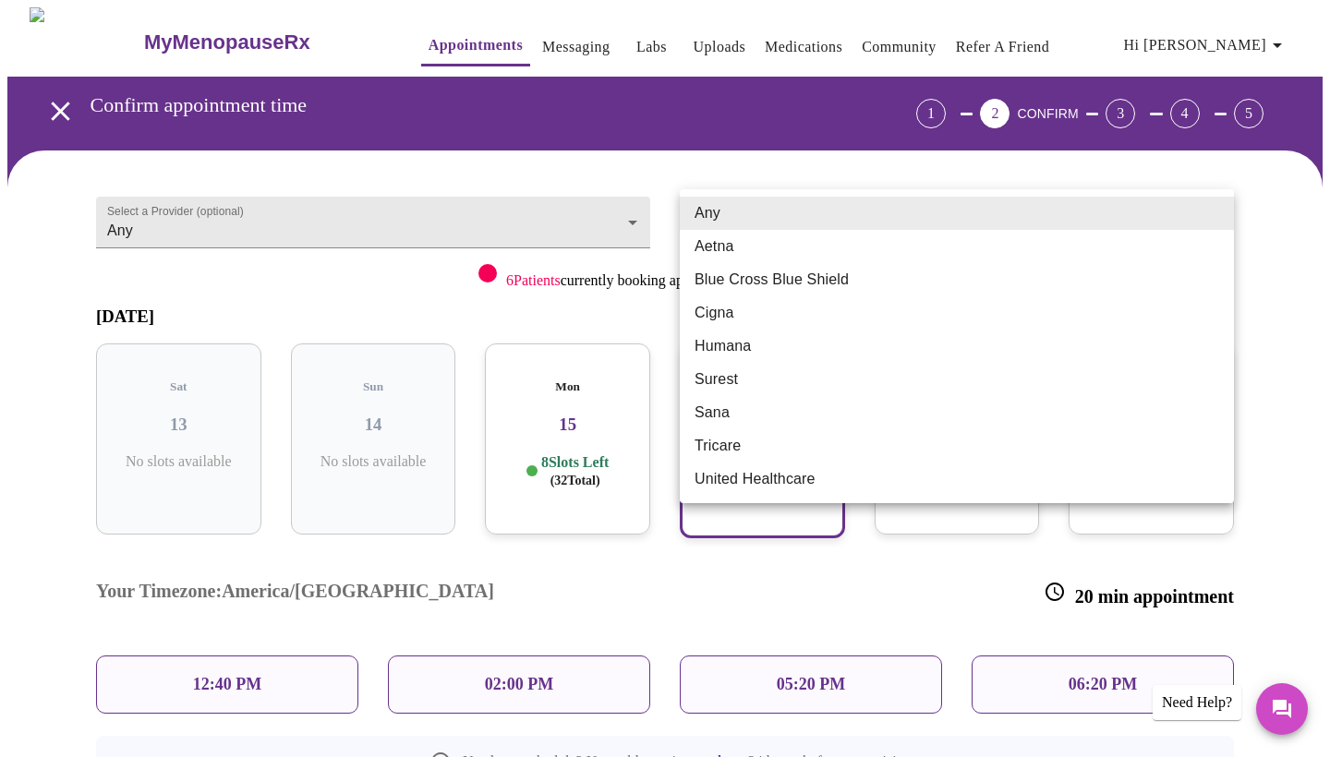
click at [779, 212] on body "MyMenopauseRx Appointments Messaging Labs Uploads Medications Community Refer a…" at bounding box center [664, 471] width 1315 height 929
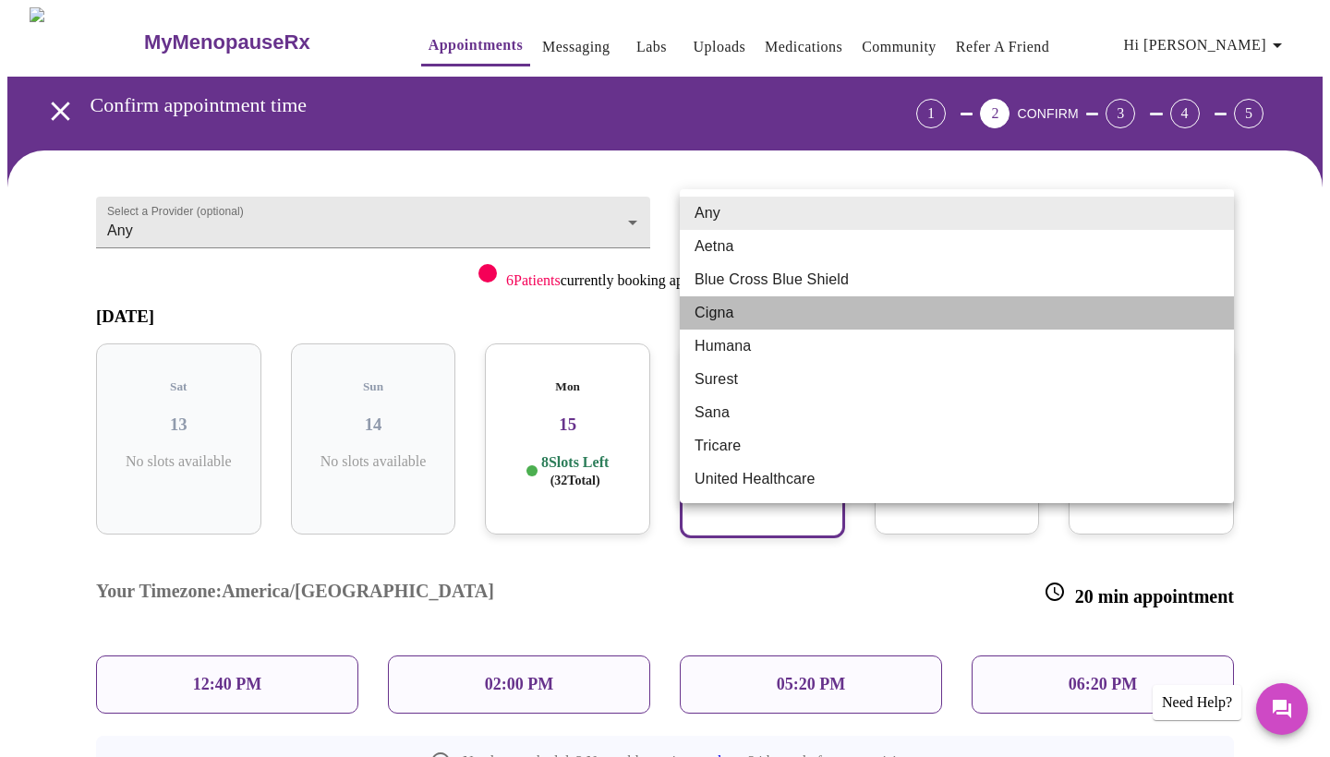
click at [729, 314] on li "Cigna" at bounding box center [957, 312] width 554 height 33
type input "Cigna"
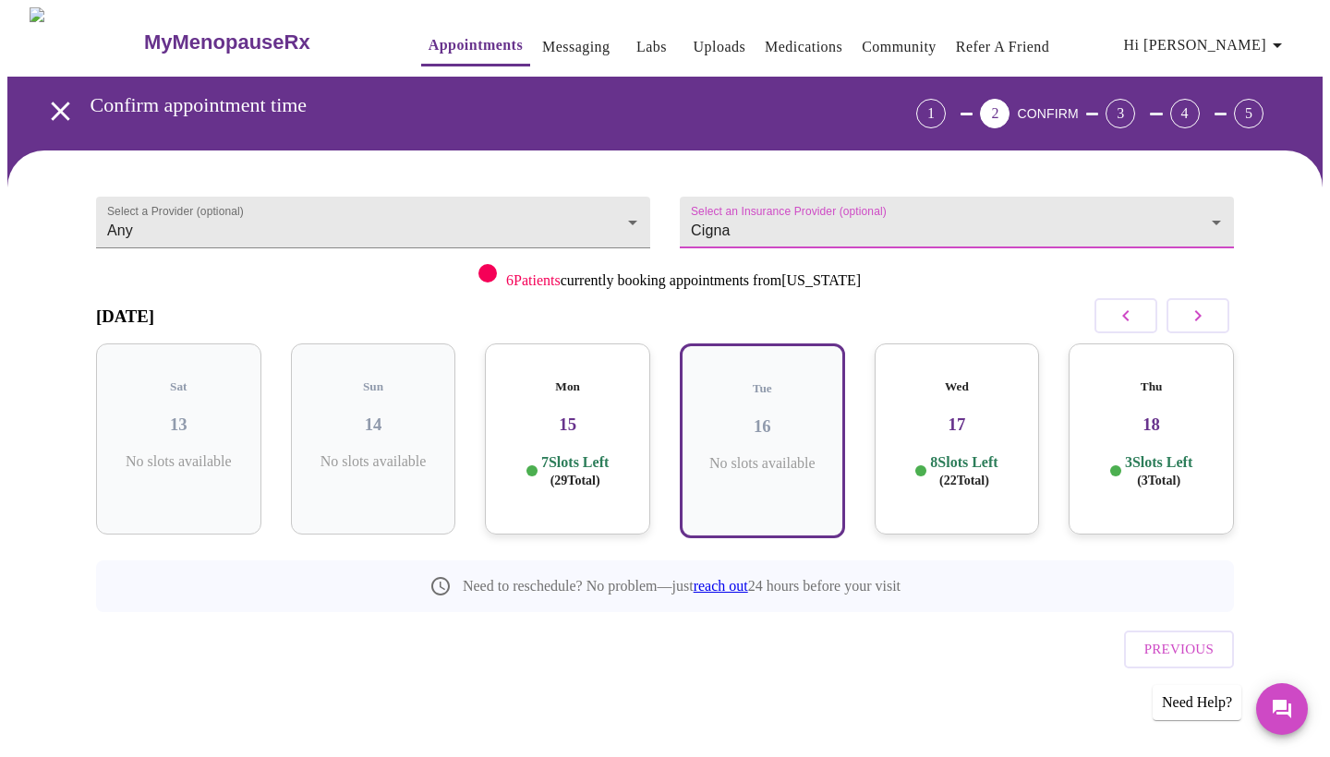
click at [1199, 305] on icon "button" at bounding box center [1198, 316] width 22 height 22
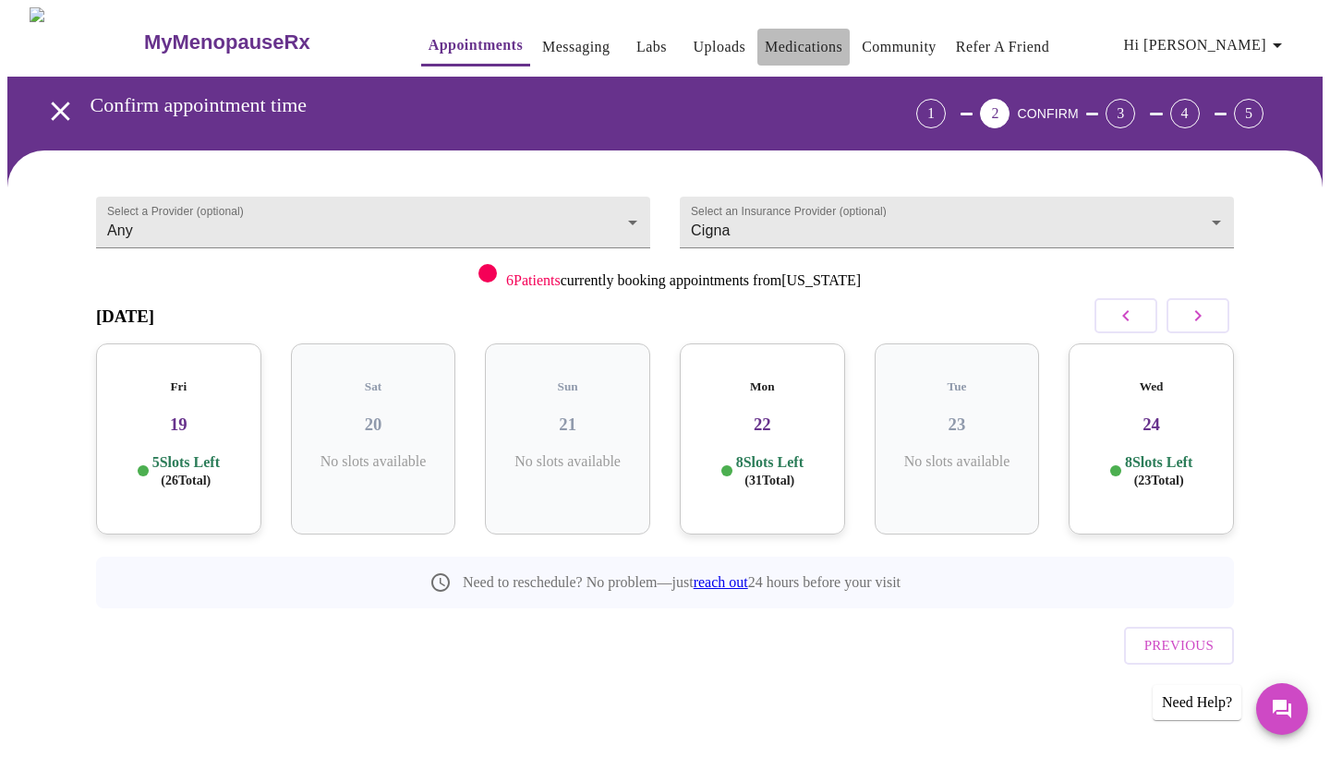
click at [789, 47] on link "Medications" at bounding box center [804, 47] width 78 height 26
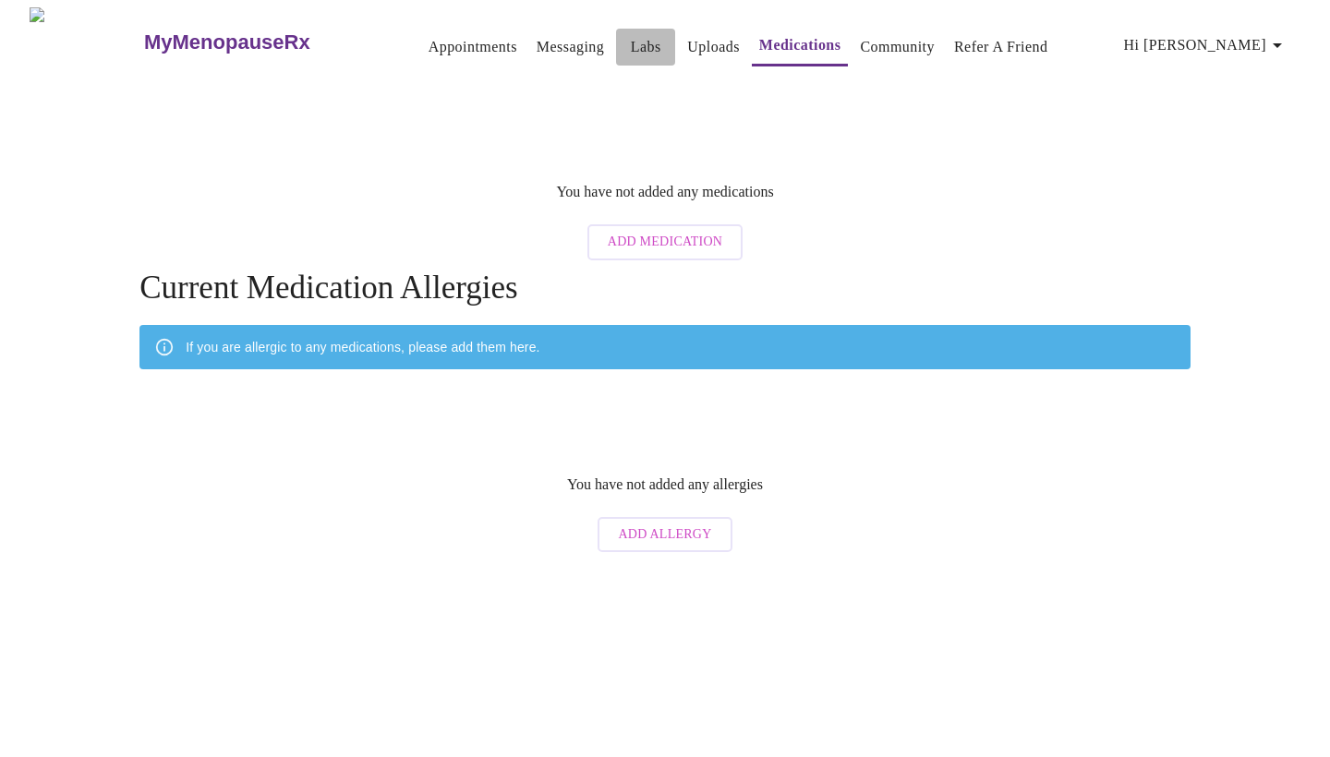
click at [631, 35] on link "Labs" at bounding box center [646, 47] width 30 height 26
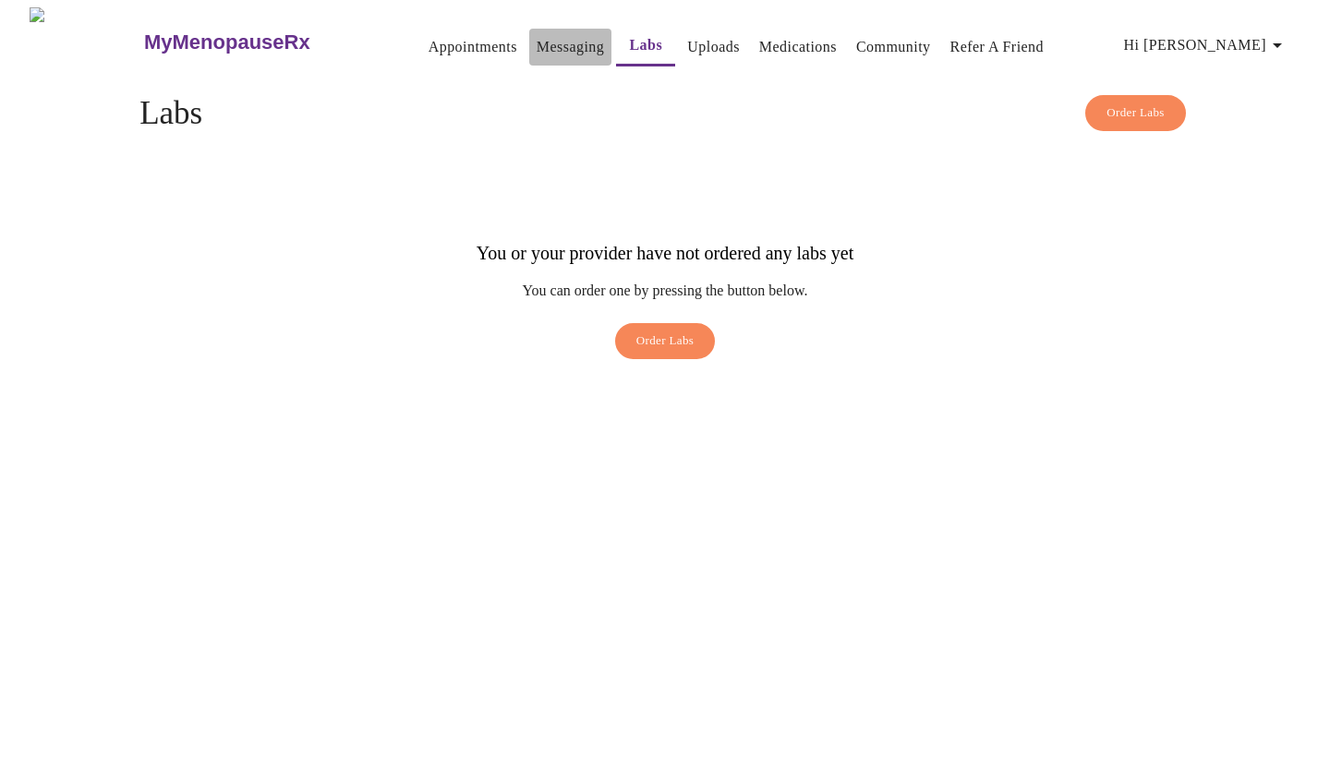
click at [538, 37] on link "Messaging" at bounding box center [570, 47] width 67 height 26
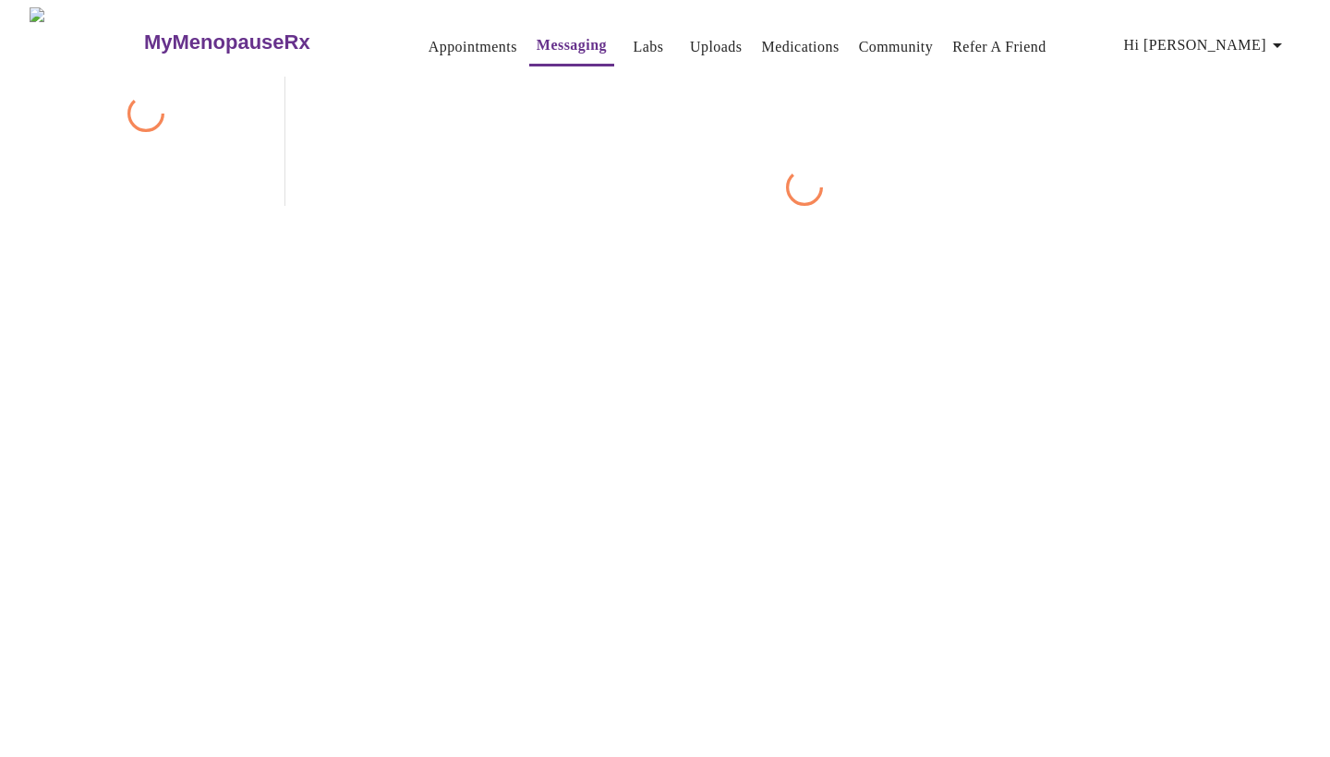
scroll to position [69, 0]
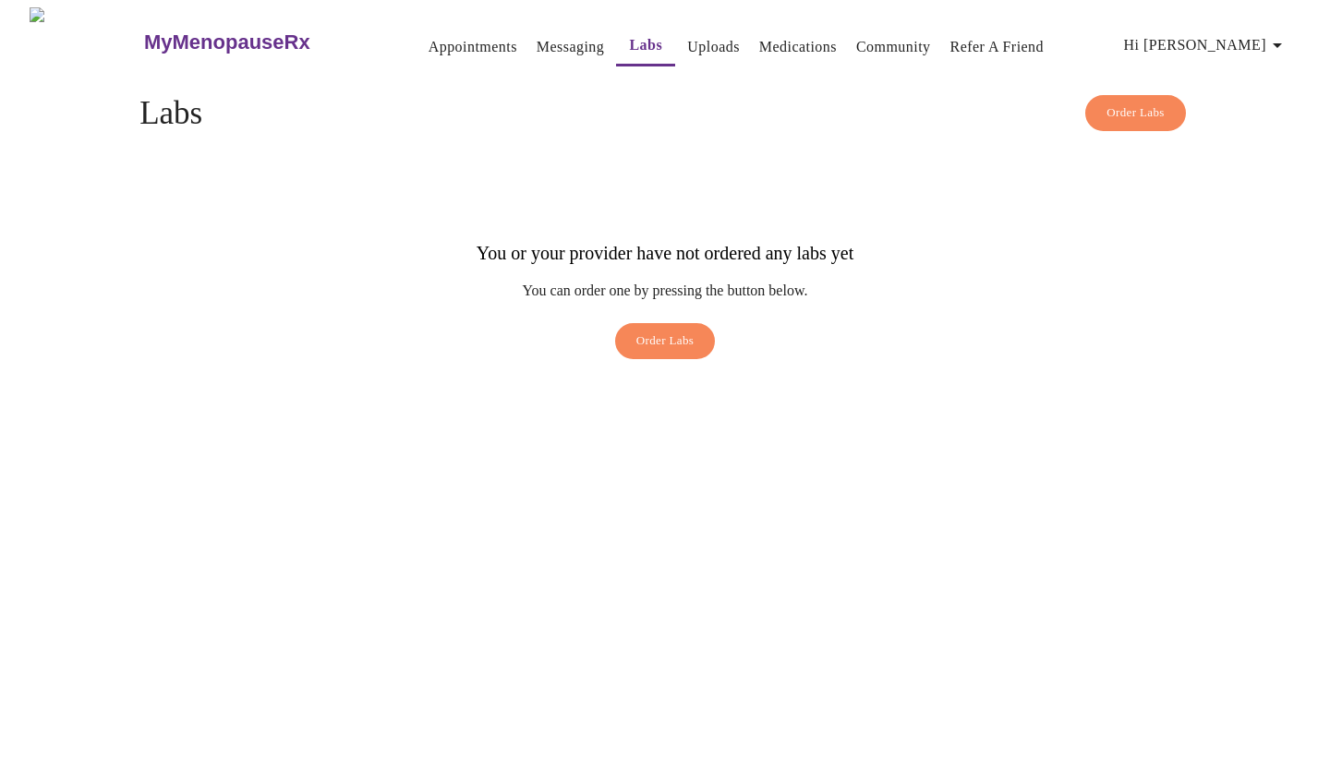
click at [445, 34] on link "Appointments" at bounding box center [473, 47] width 89 height 26
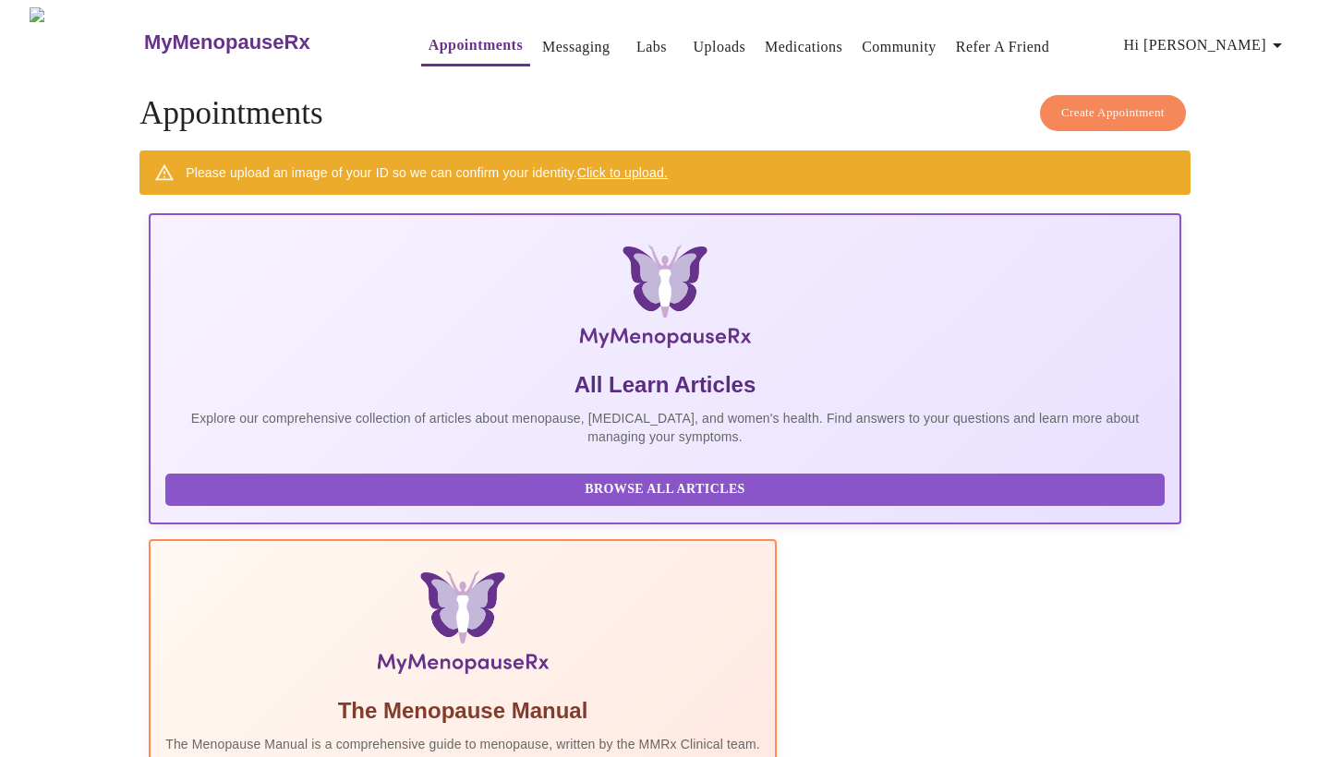
click at [250, 32] on h3 "MyMenopauseRx" at bounding box center [227, 42] width 166 height 24
